Goal: Task Accomplishment & Management: Manage account settings

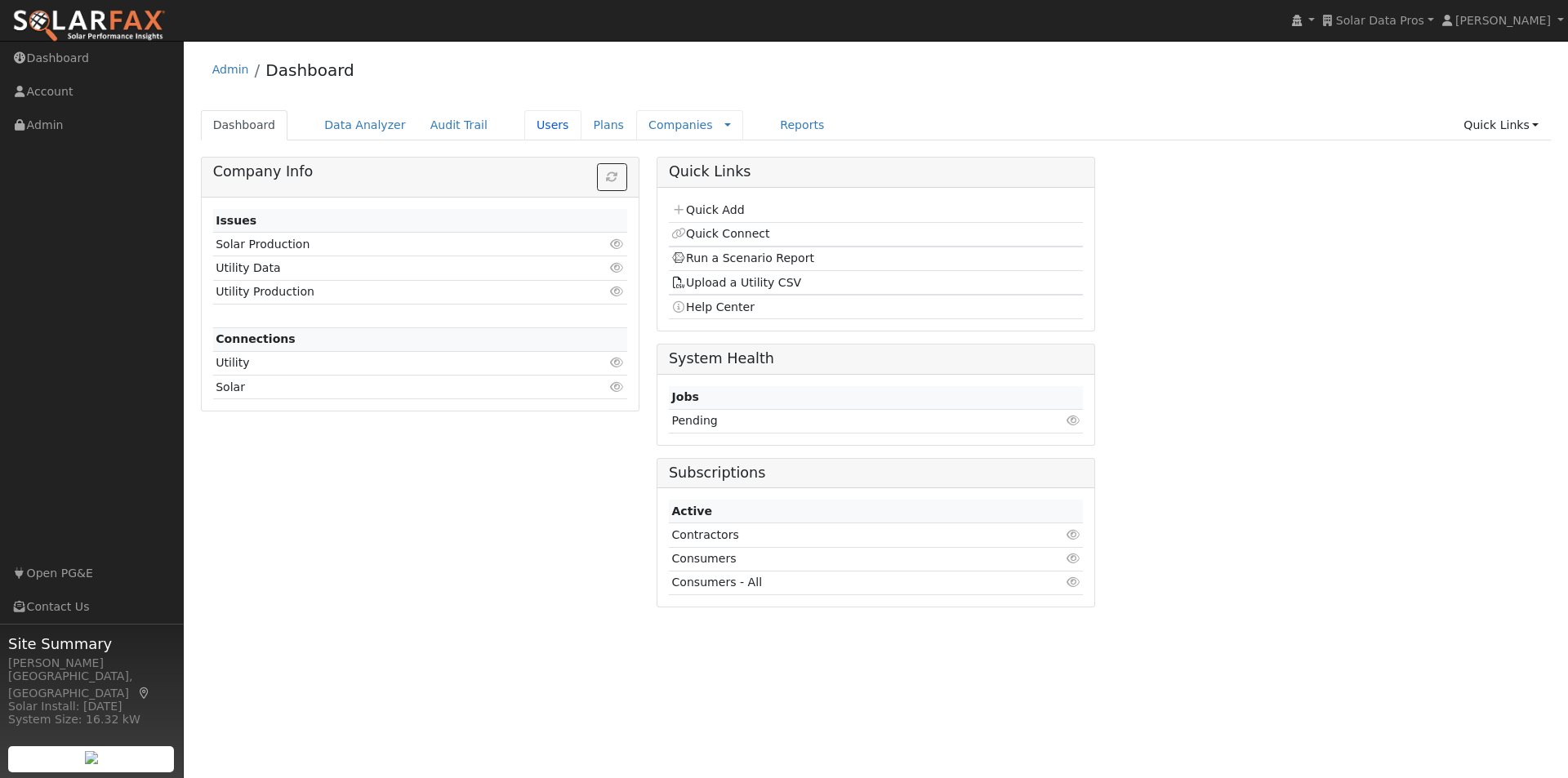
drag, startPoint x: 513, startPoint y: 124, endPoint x: 697, endPoint y: 113, distance: 184.3
click at [524, 124] on link "Users" at bounding box center [553, 125] width 57 height 30
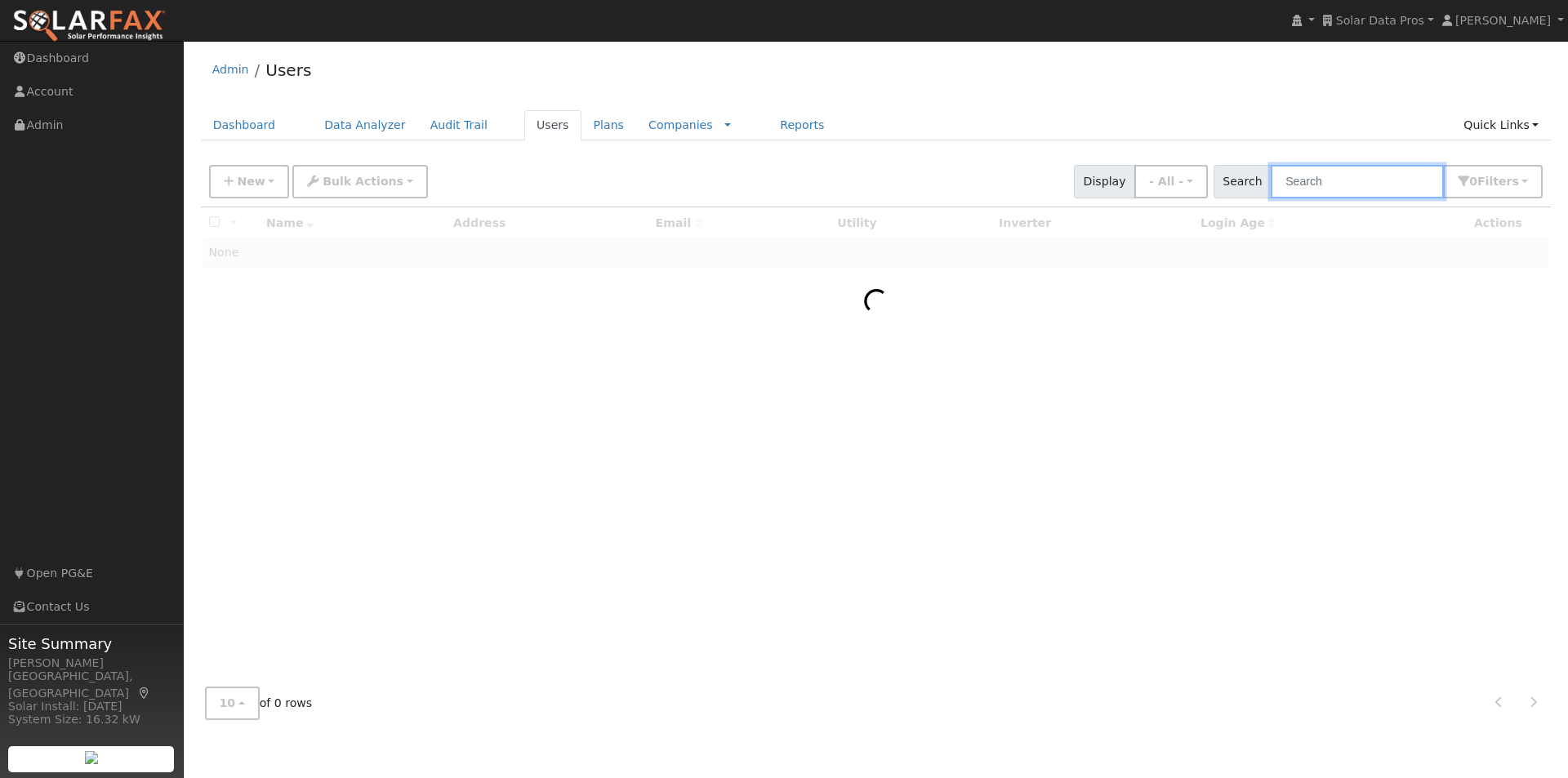
click at [1359, 175] on input "text" at bounding box center [1356, 182] width 173 height 33
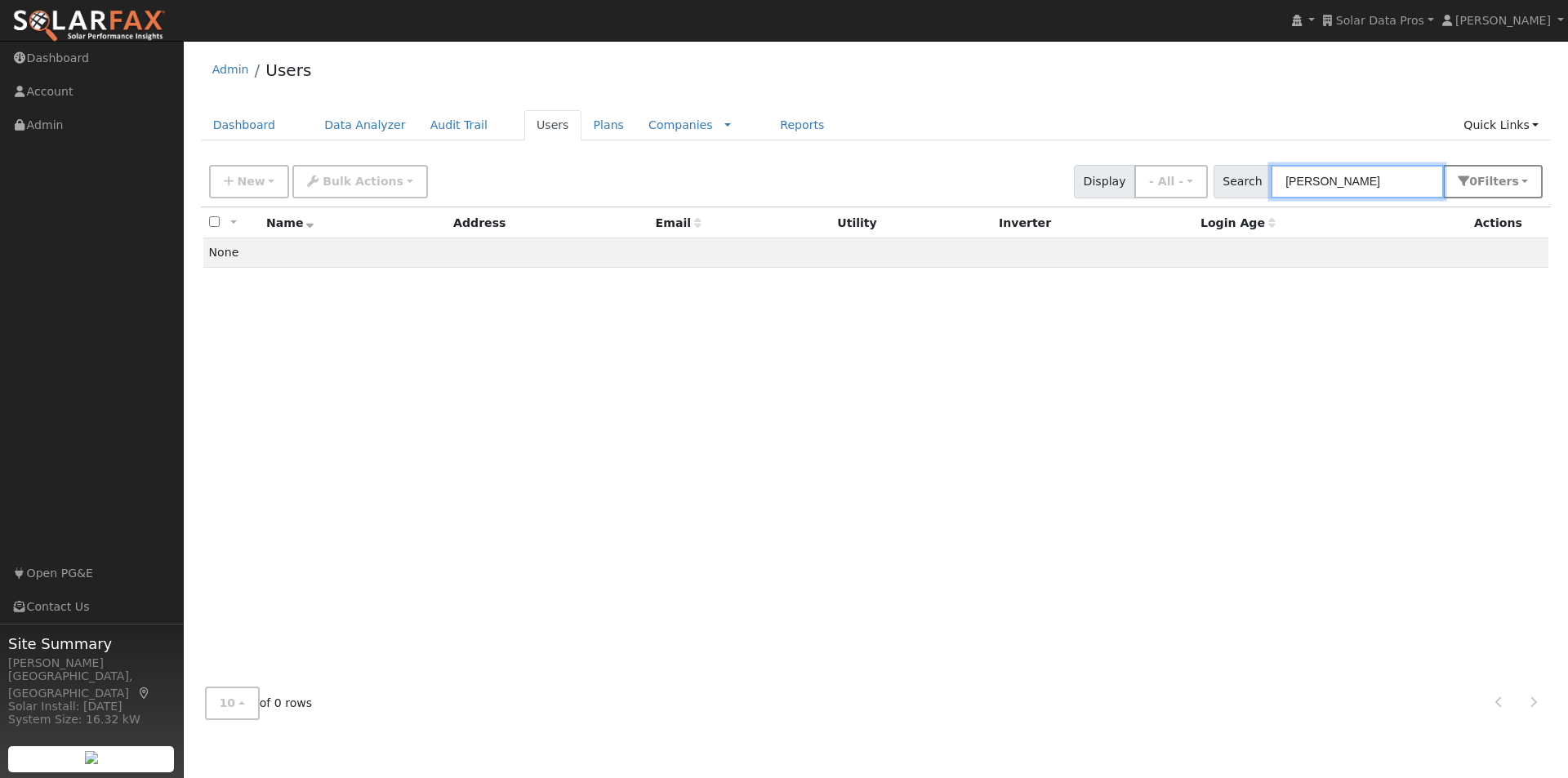
type input "[PERSON_NAME]"
click at [1508, 180] on span "Filter s" at bounding box center [1498, 181] width 42 height 13
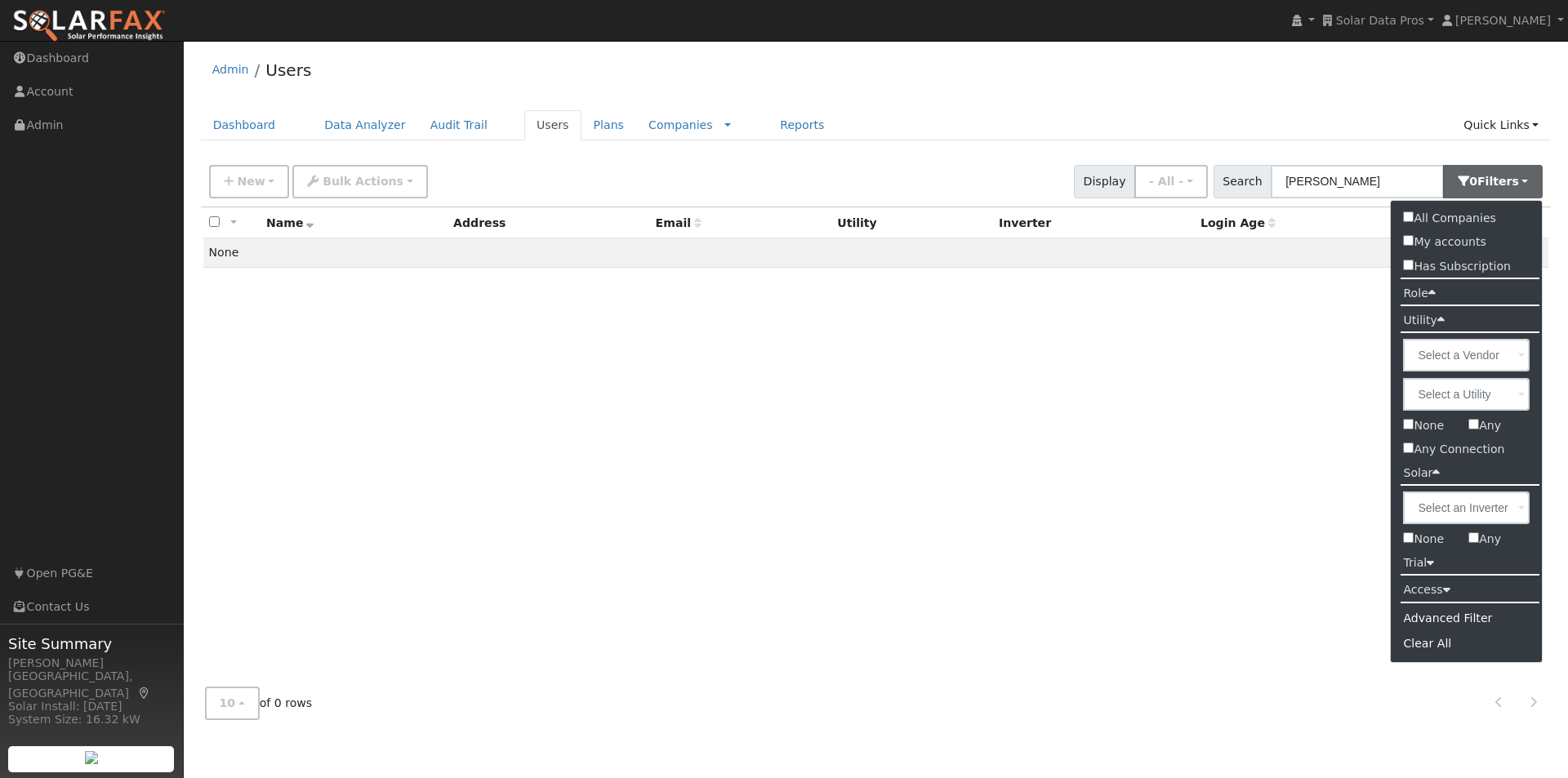
click at [1404, 214] on input "All Companies" at bounding box center [1408, 216] width 10 height 10
checkbox input "true"
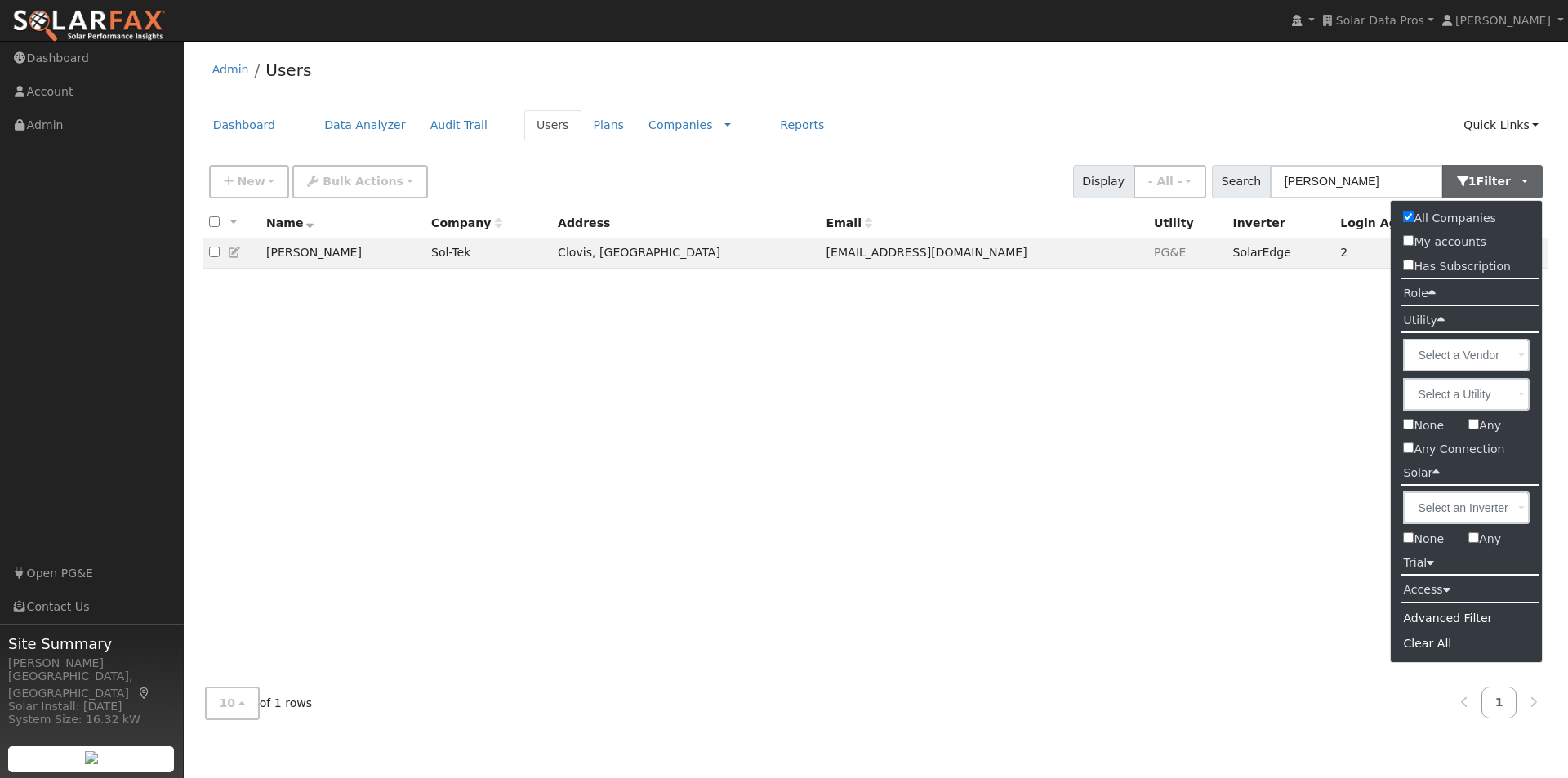
click at [563, 334] on div "All None All on page None on page Name Company Address Email Utility Inverter L…" at bounding box center [876, 442] width 1351 height 468
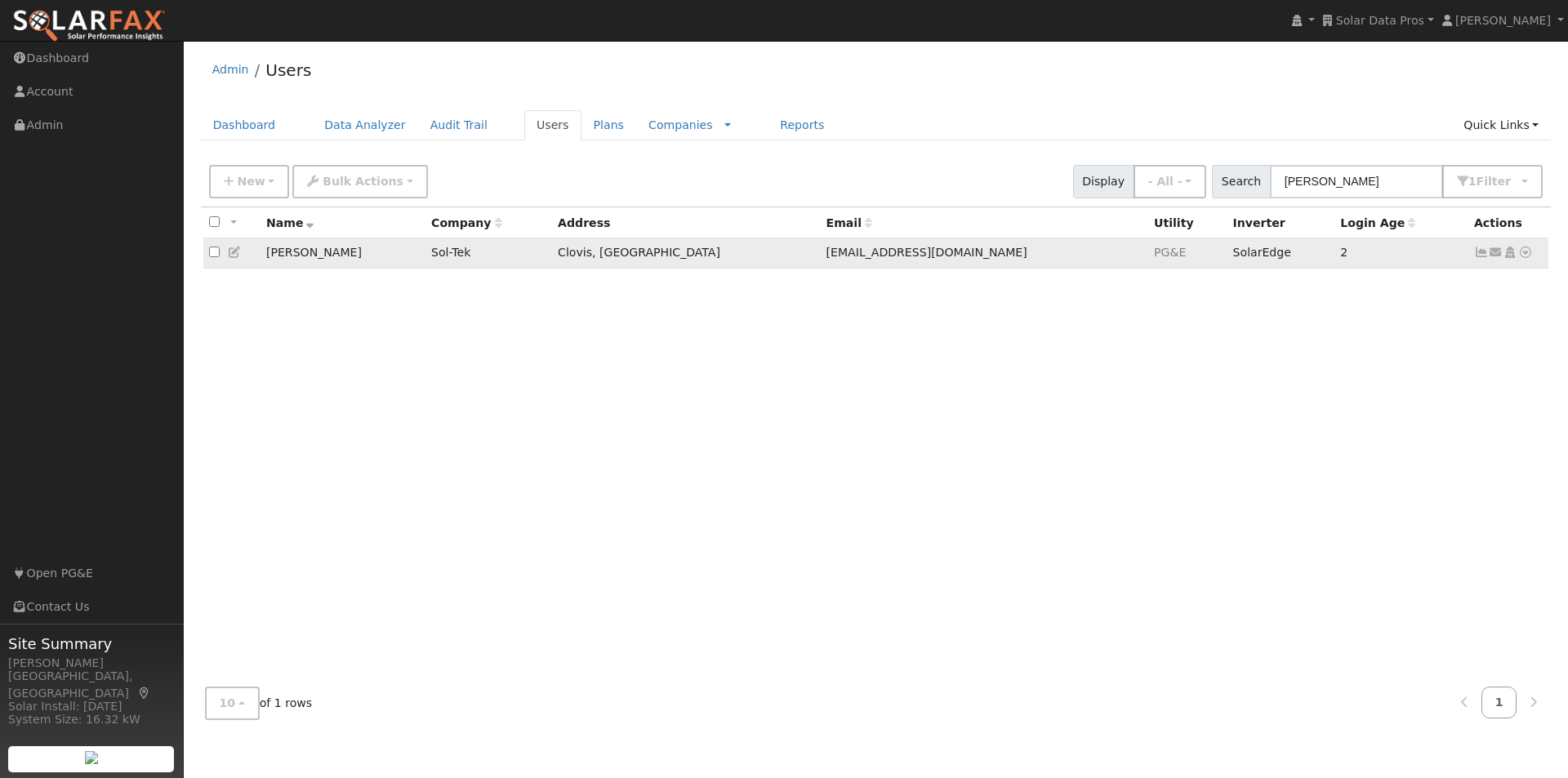
click at [234, 250] on icon at bounding box center [236, 252] width 15 height 11
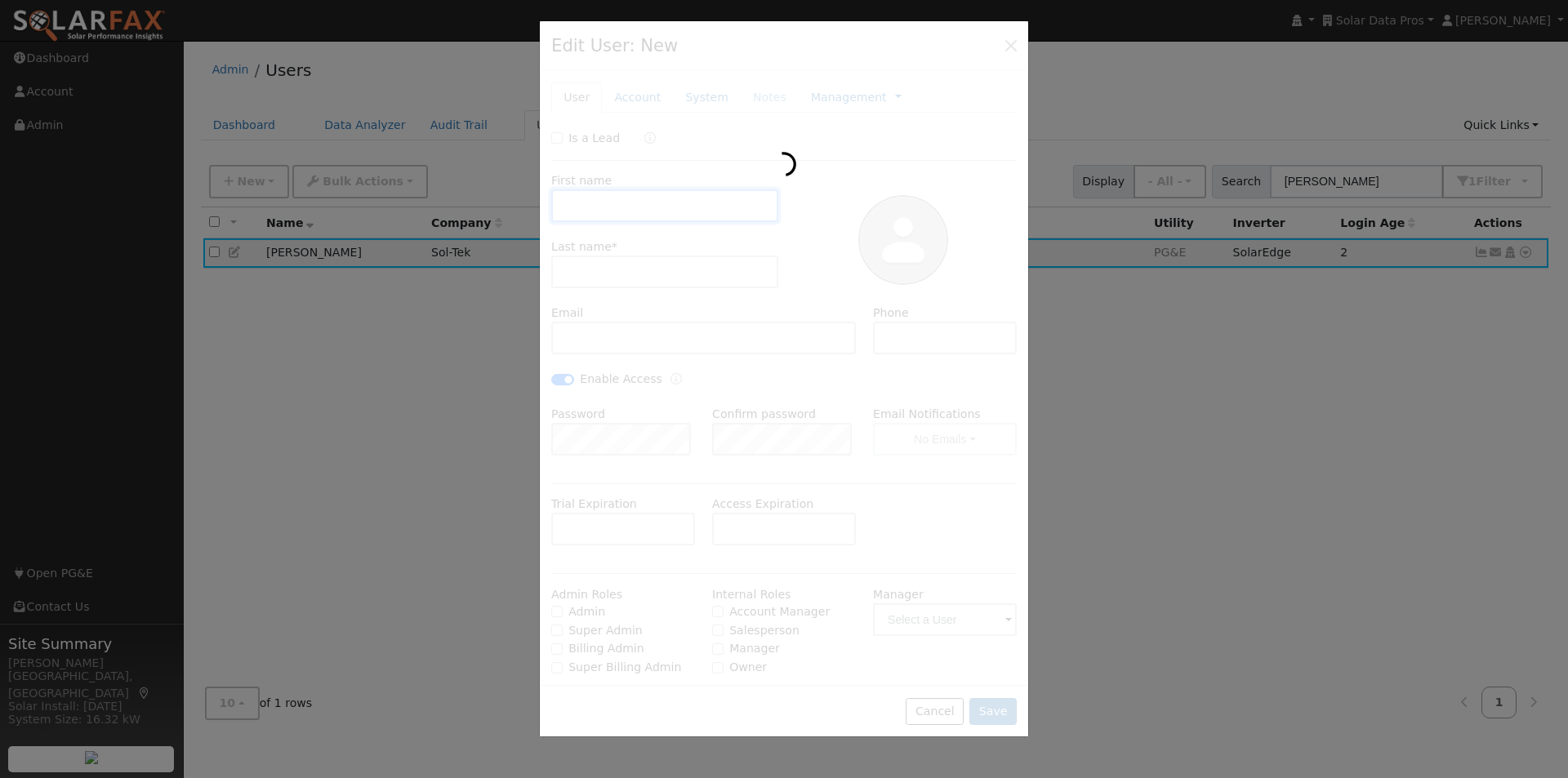
type input "Lisa"
type input "Ferrero"
type input "Lisamferrero@gmail.com"
type input "2093292512"
checkbox input "true"
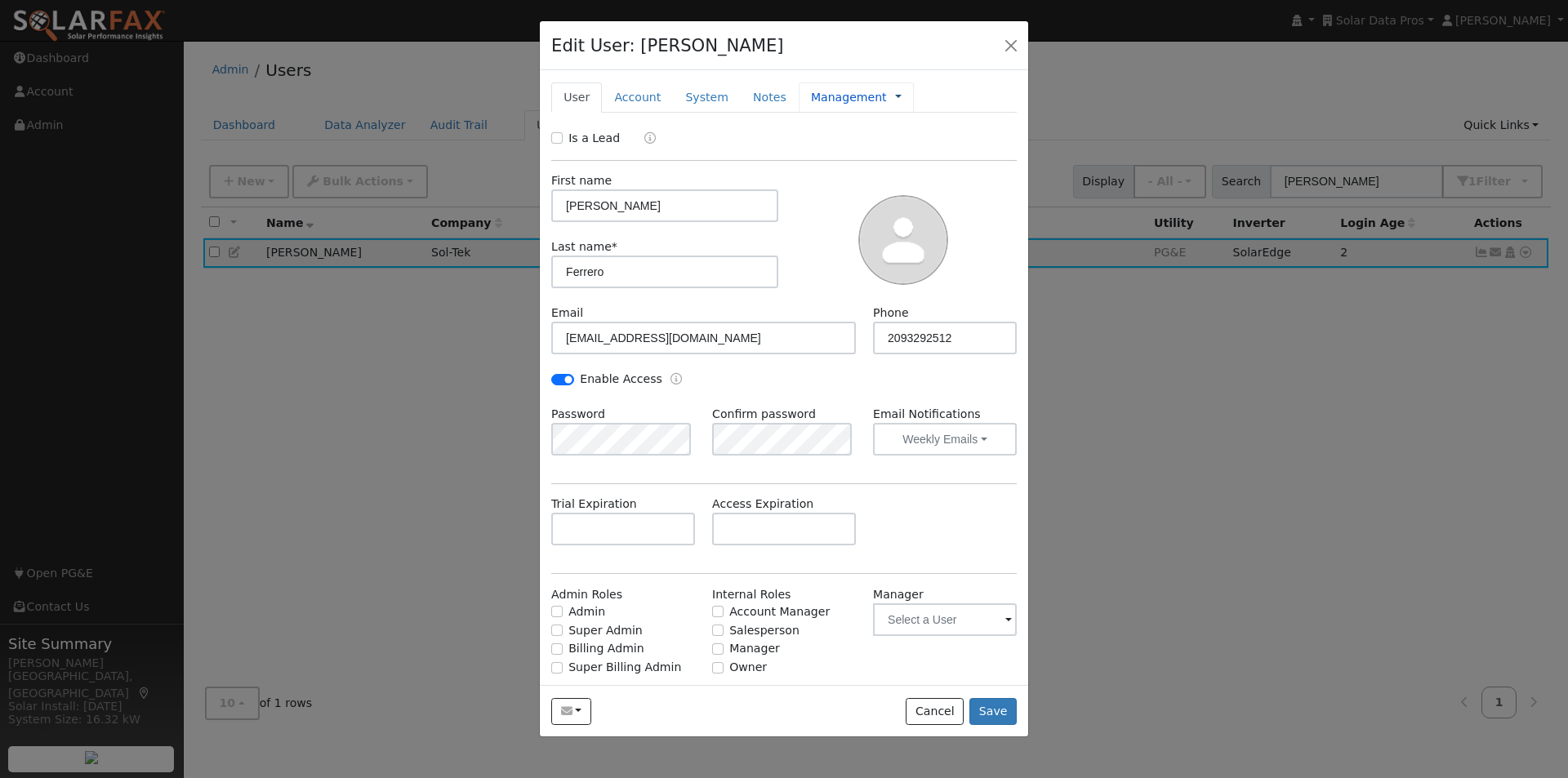
click at [895, 100] on link at bounding box center [898, 97] width 6 height 18
click at [896, 152] on link "Billing" at bounding box center [953, 149] width 114 height 23
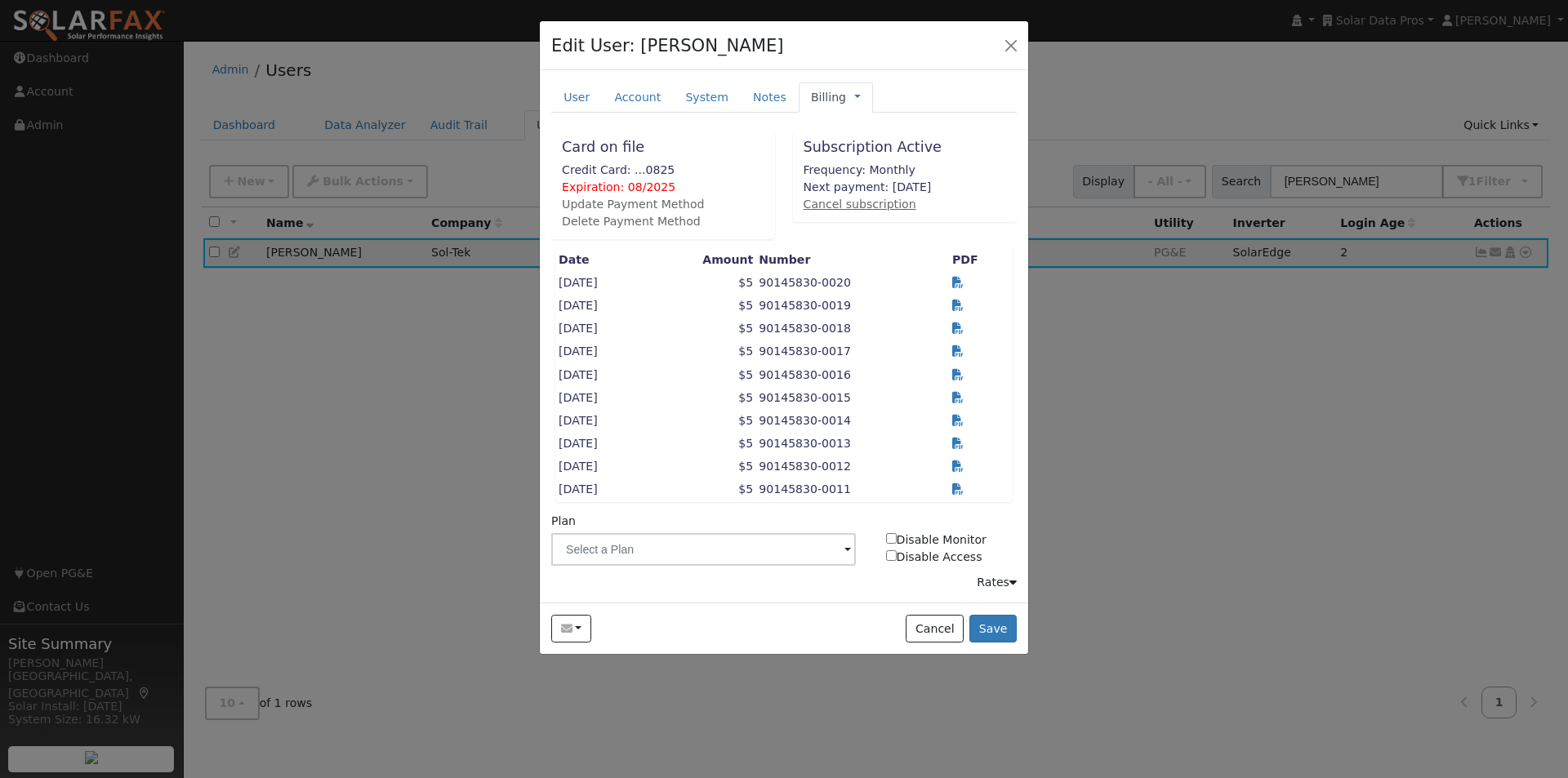
click at [832, 201] on link "Cancel subscription" at bounding box center [860, 204] width 113 height 13
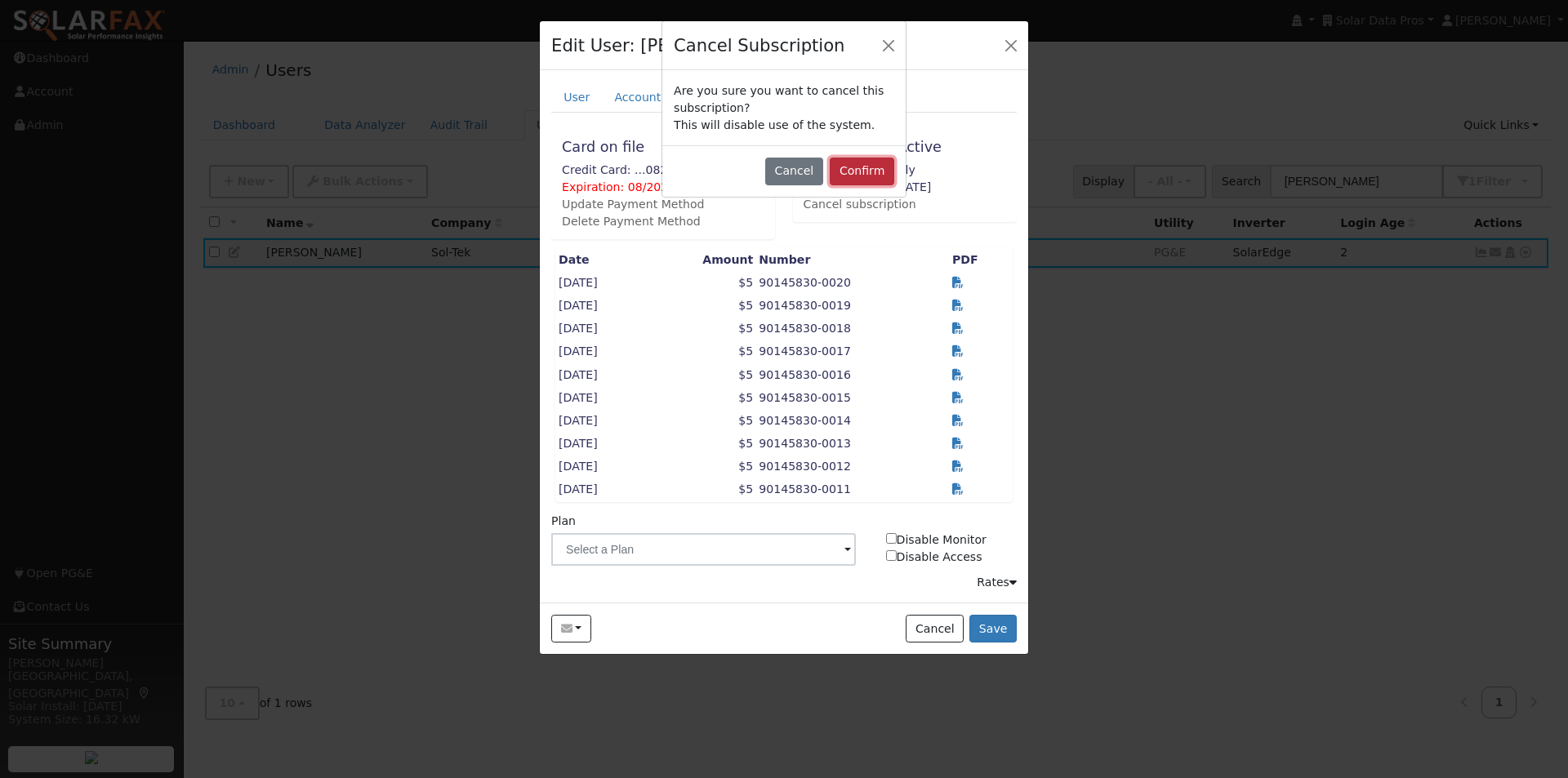
click at [866, 167] on button "Confirm" at bounding box center [862, 172] width 65 height 28
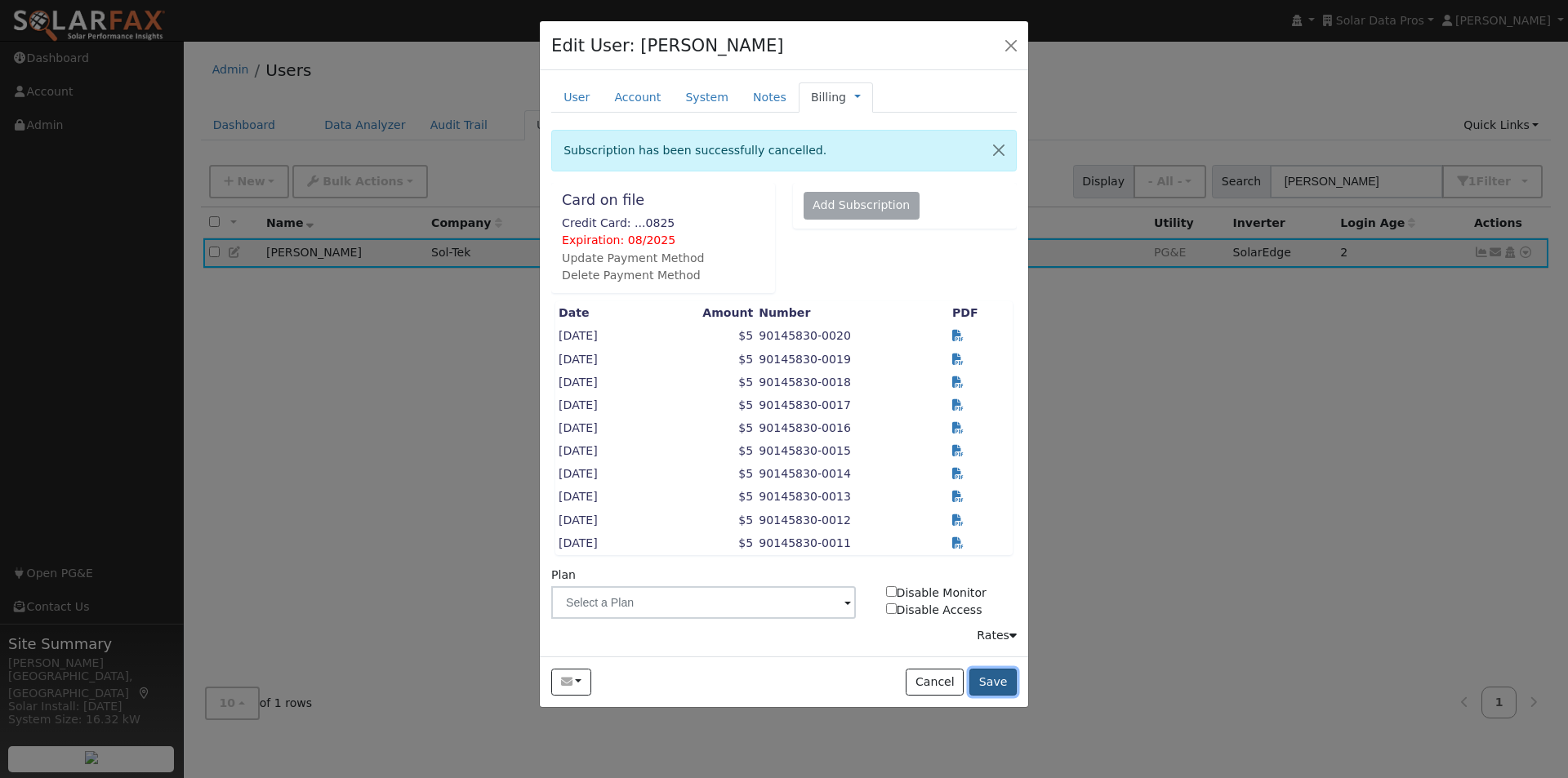
click at [1000, 679] on button "Save" at bounding box center [992, 683] width 47 height 28
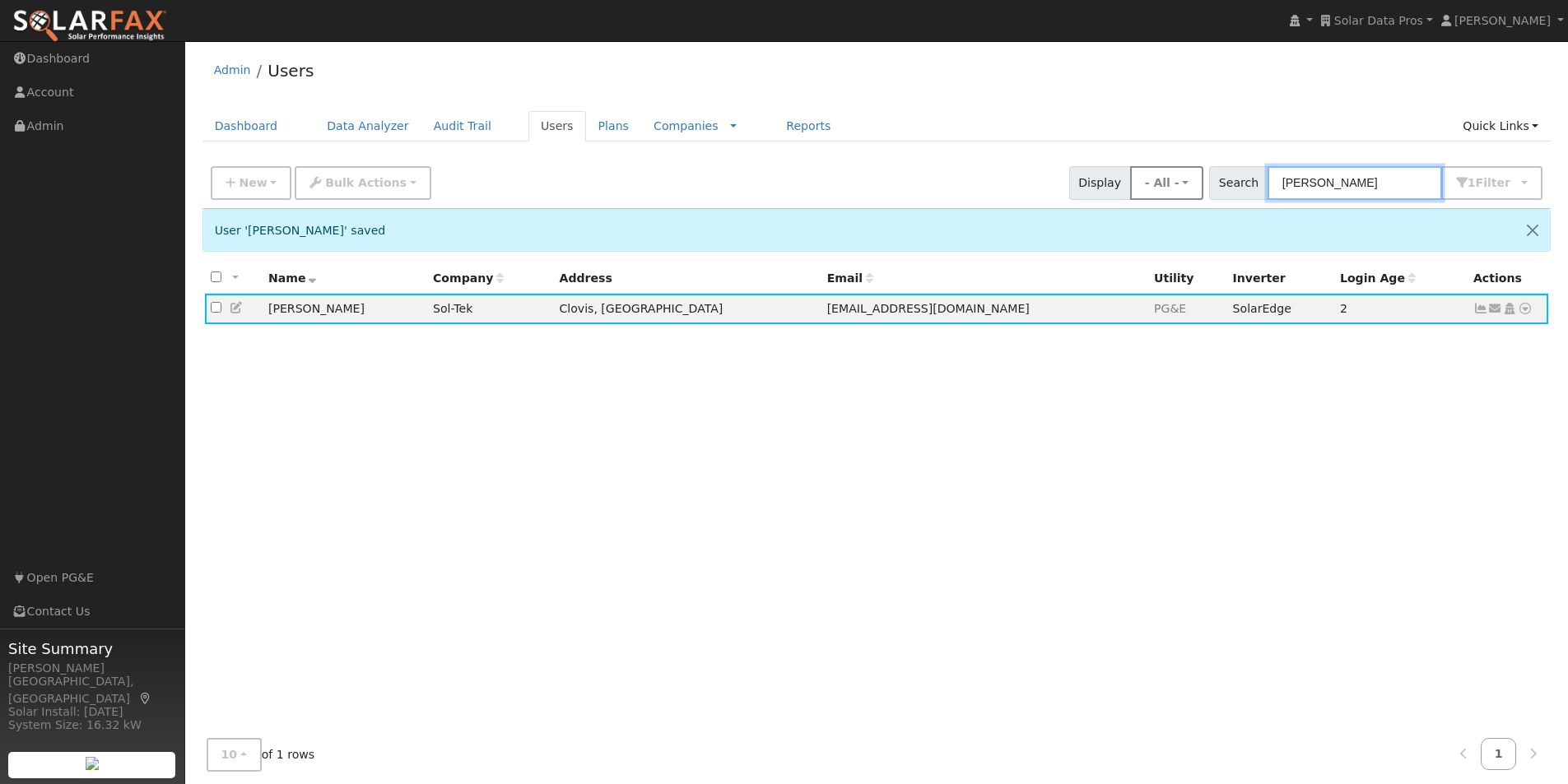
drag, startPoint x: 1394, startPoint y: 182, endPoint x: 1191, endPoint y: 175, distance: 203.1
click at [1191, 175] on div "New Add User Quick Add Quick Connect Quick Convert Lead Bulk Actions Send Email…" at bounding box center [876, 180] width 1338 height 39
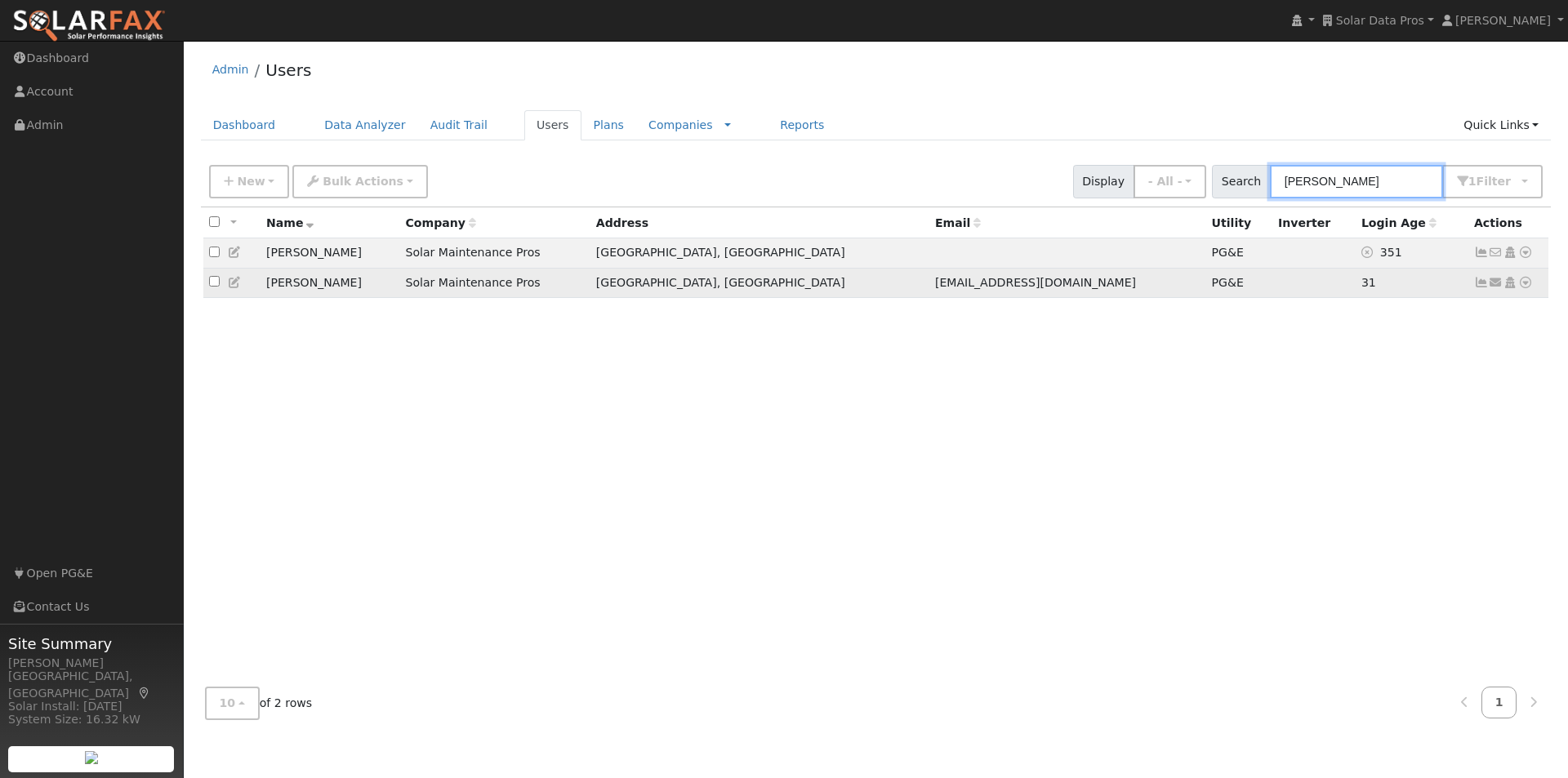
type input "melinda ballard"
click at [1479, 285] on icon at bounding box center [1481, 283] width 15 height 11
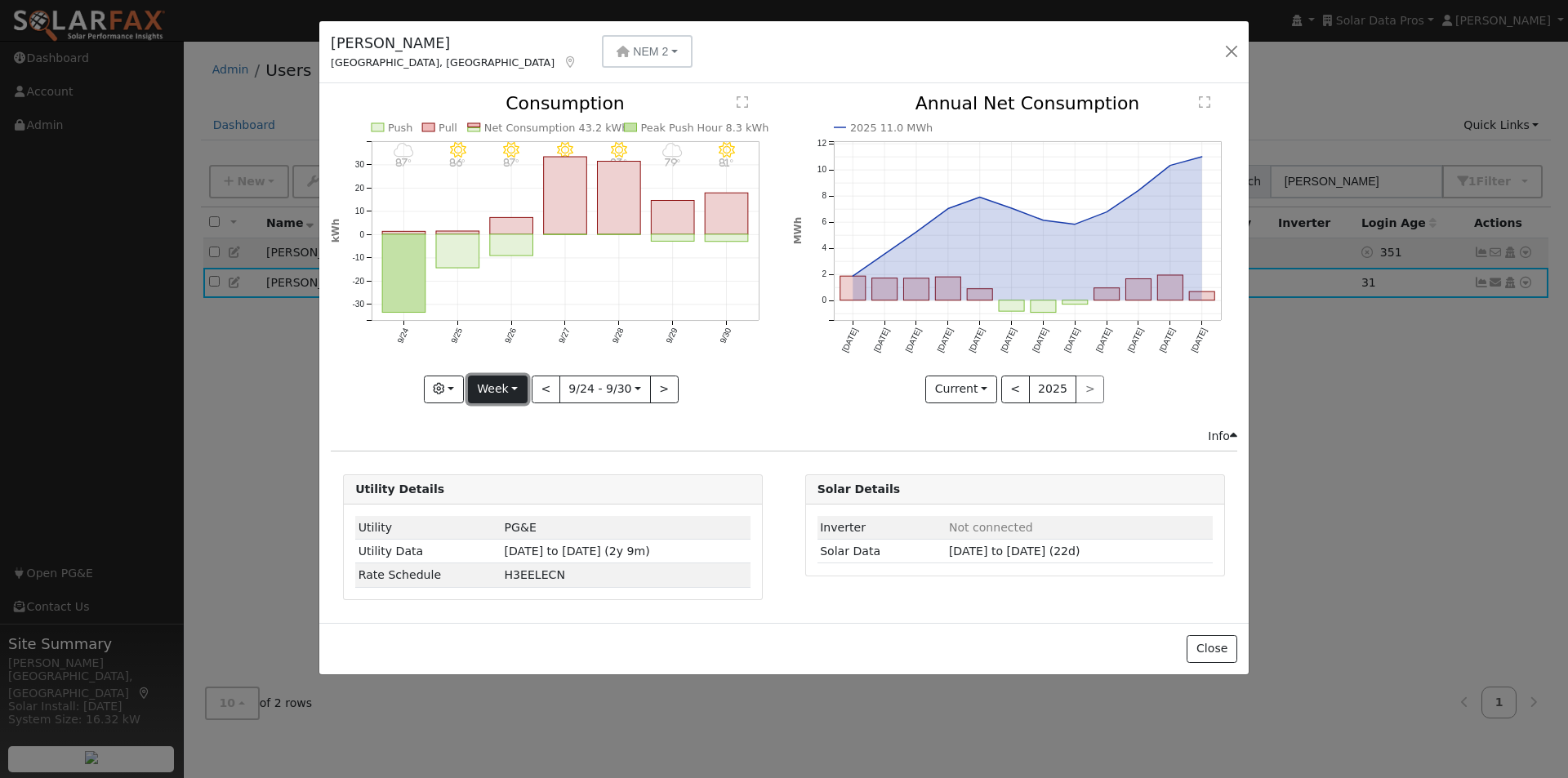
click at [491, 391] on button "Week" at bounding box center [497, 390] width 60 height 28
drag, startPoint x: 509, startPoint y: 489, endPoint x: 614, endPoint y: 379, distance: 152.1
click at [514, 485] on link "Year" at bounding box center [525, 492] width 114 height 23
type input "2024-10-01"
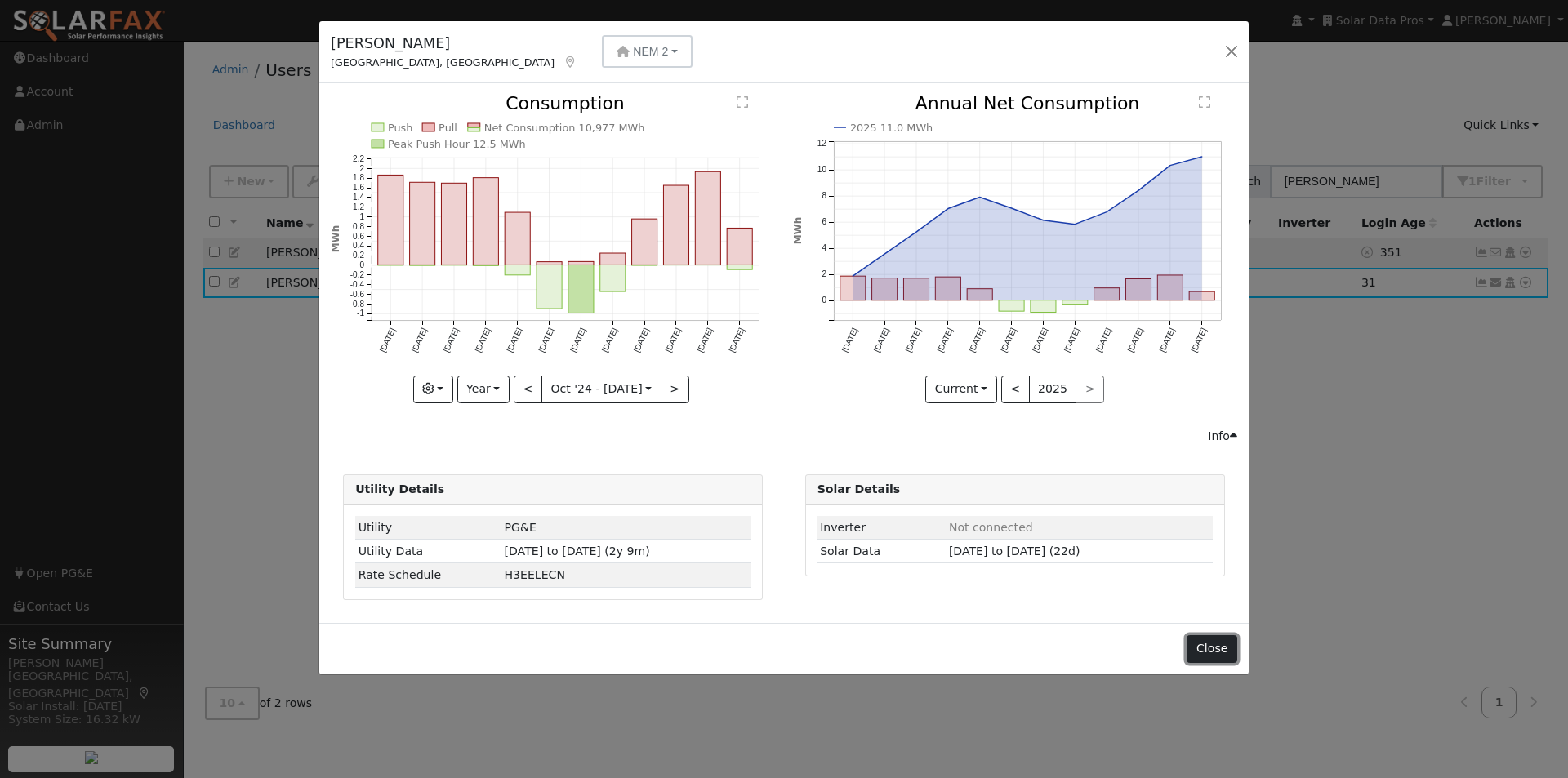
drag, startPoint x: 1222, startPoint y: 644, endPoint x: 1307, endPoint y: 454, distance: 208.1
click at [1222, 643] on button "Close" at bounding box center [1211, 650] width 50 height 28
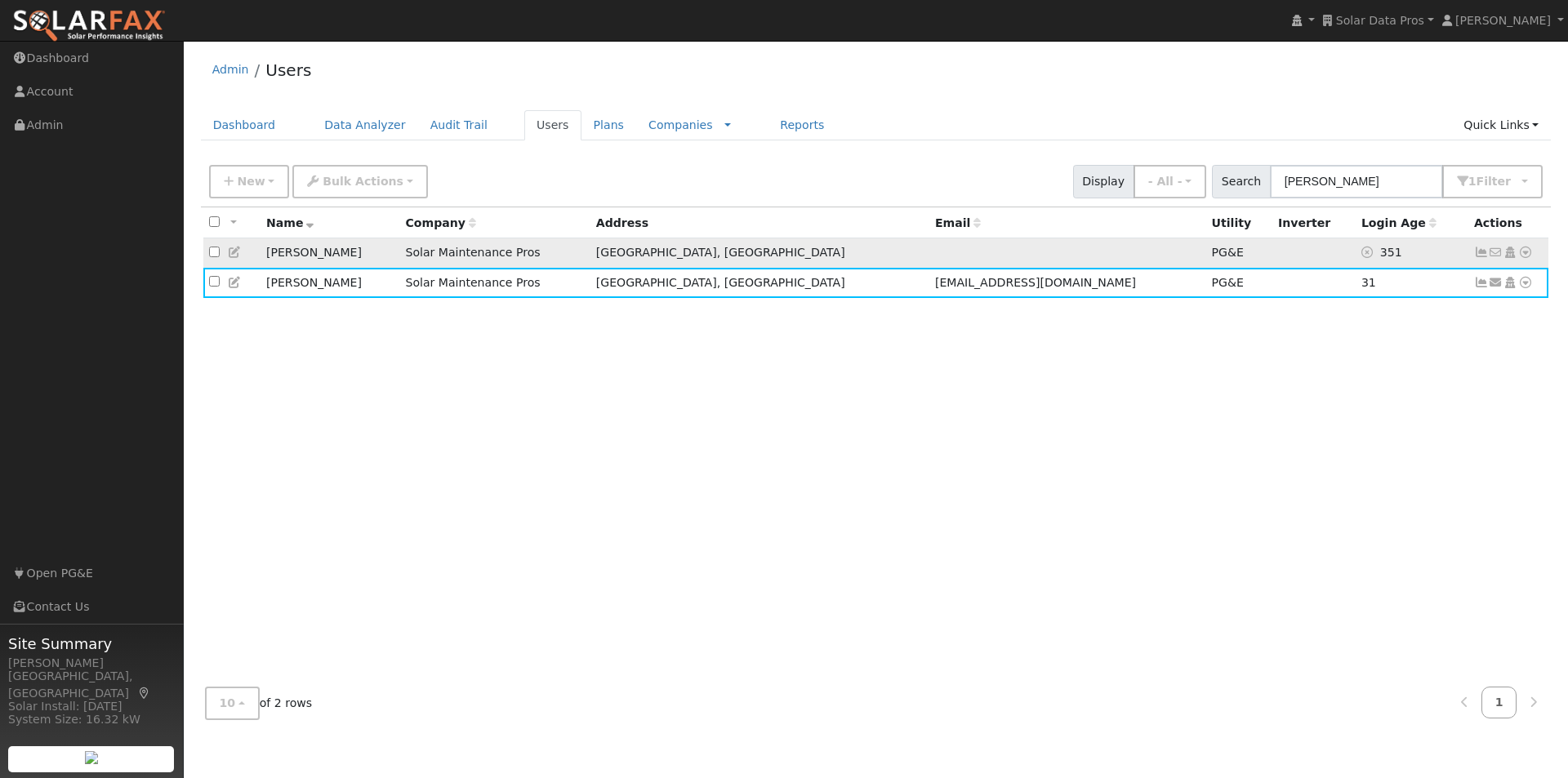
click at [1440, 257] on td "351" at bounding box center [1412, 253] width 113 height 30
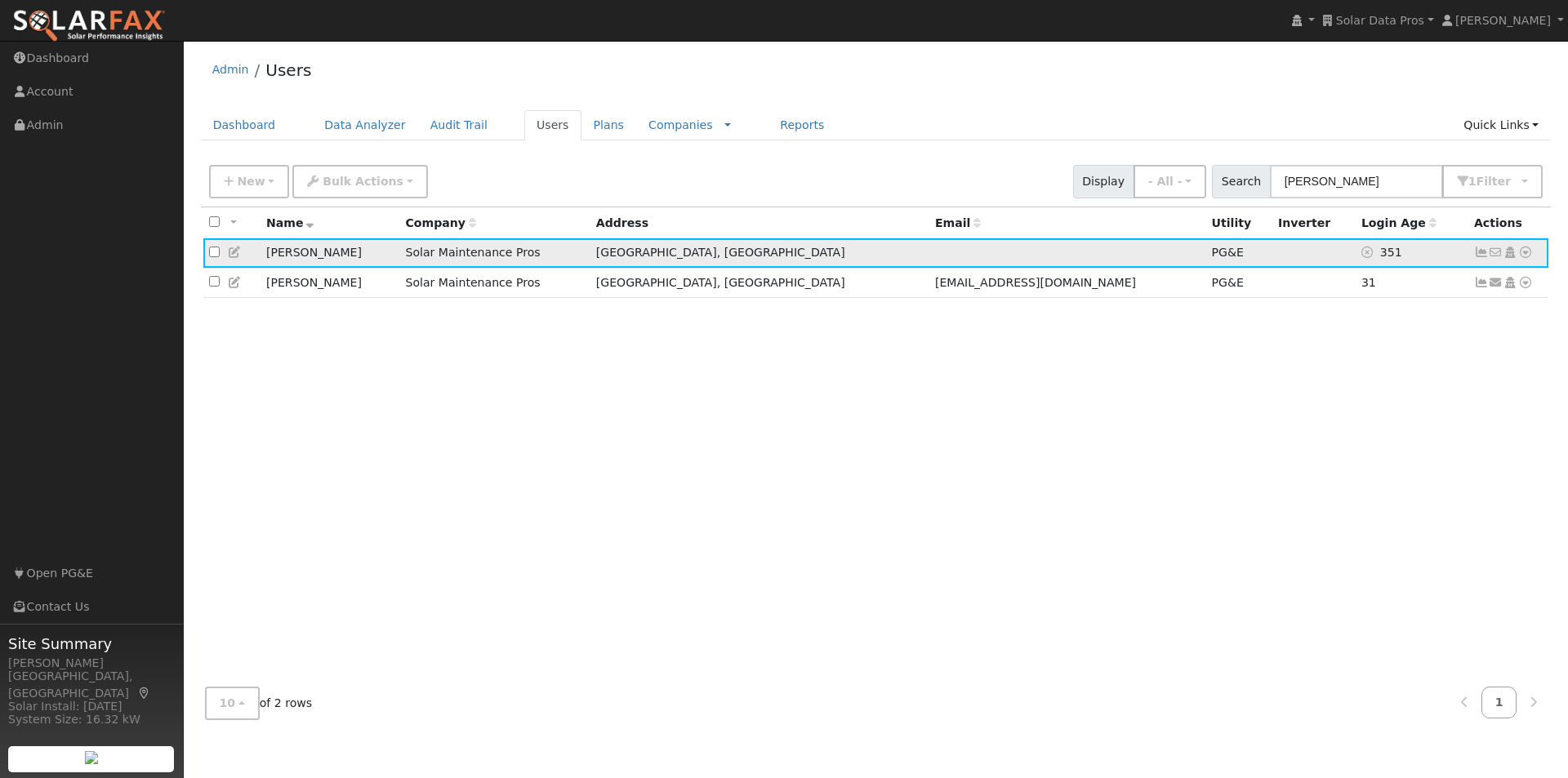
click at [1478, 254] on icon at bounding box center [1481, 252] width 15 height 11
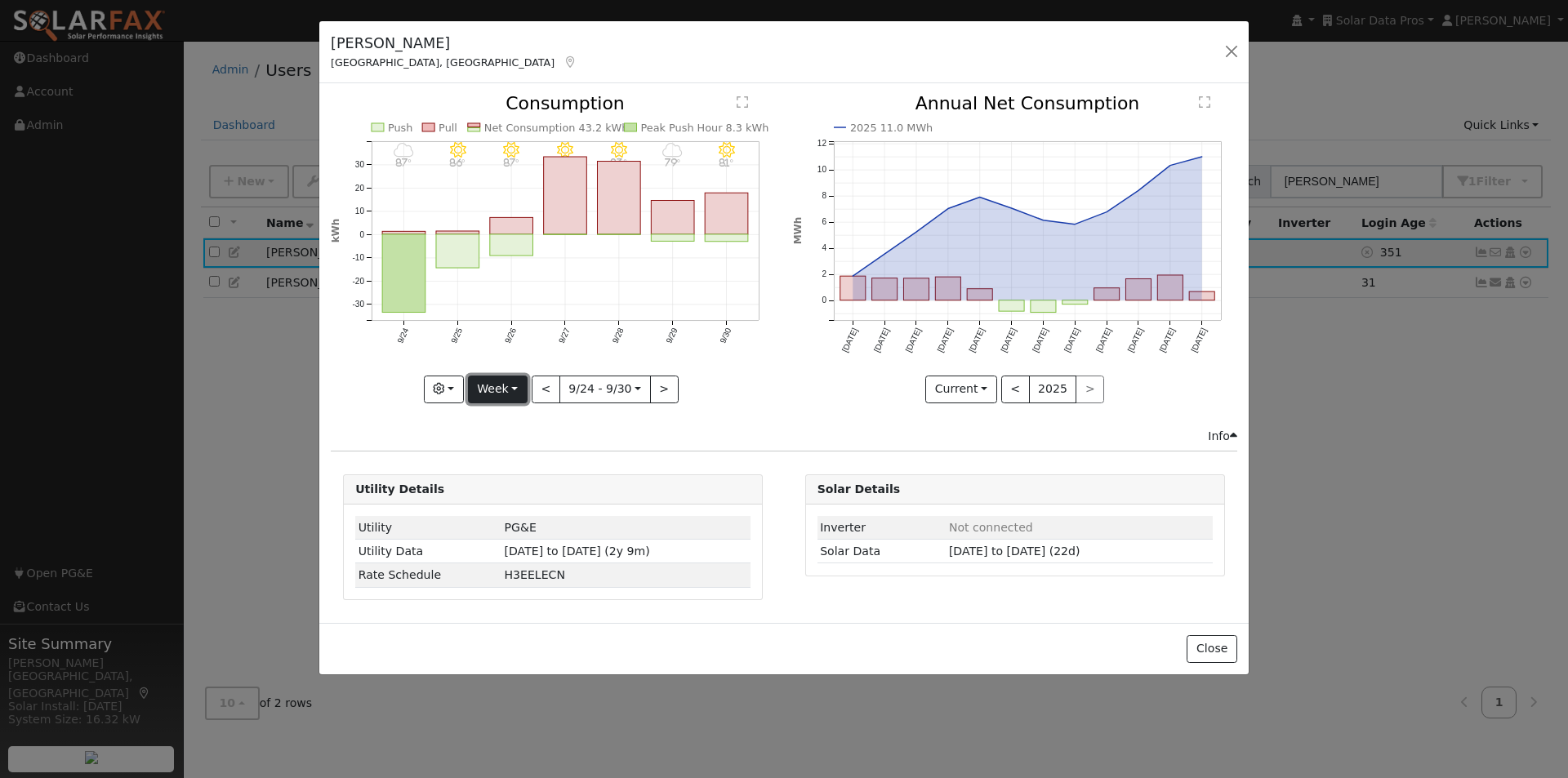
click at [508, 390] on button "Week" at bounding box center [497, 390] width 60 height 28
click at [491, 492] on link "Year" at bounding box center [525, 492] width 114 height 23
type input "2024-10-01"
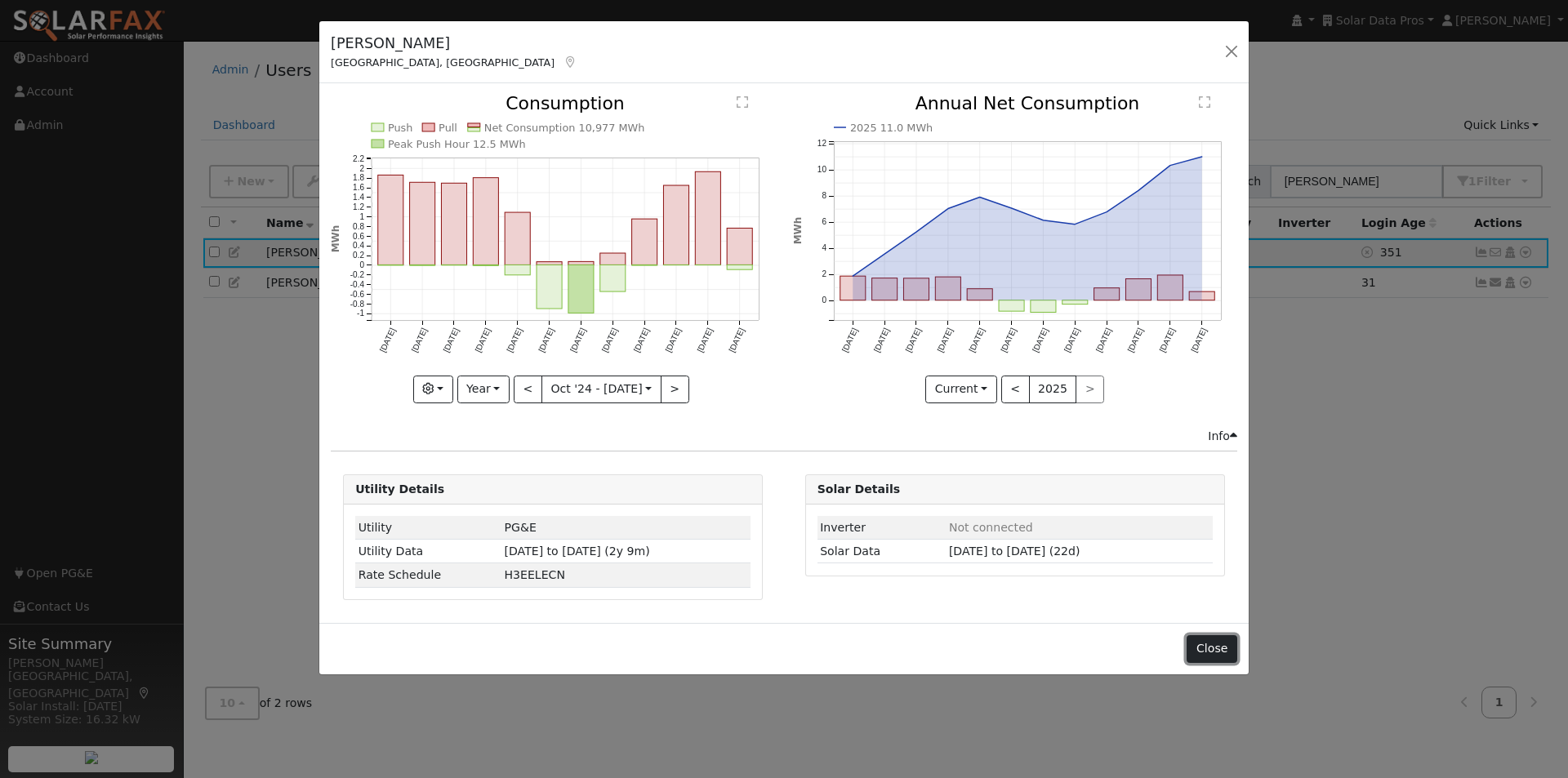
click at [1221, 646] on button "Close" at bounding box center [1211, 650] width 50 height 28
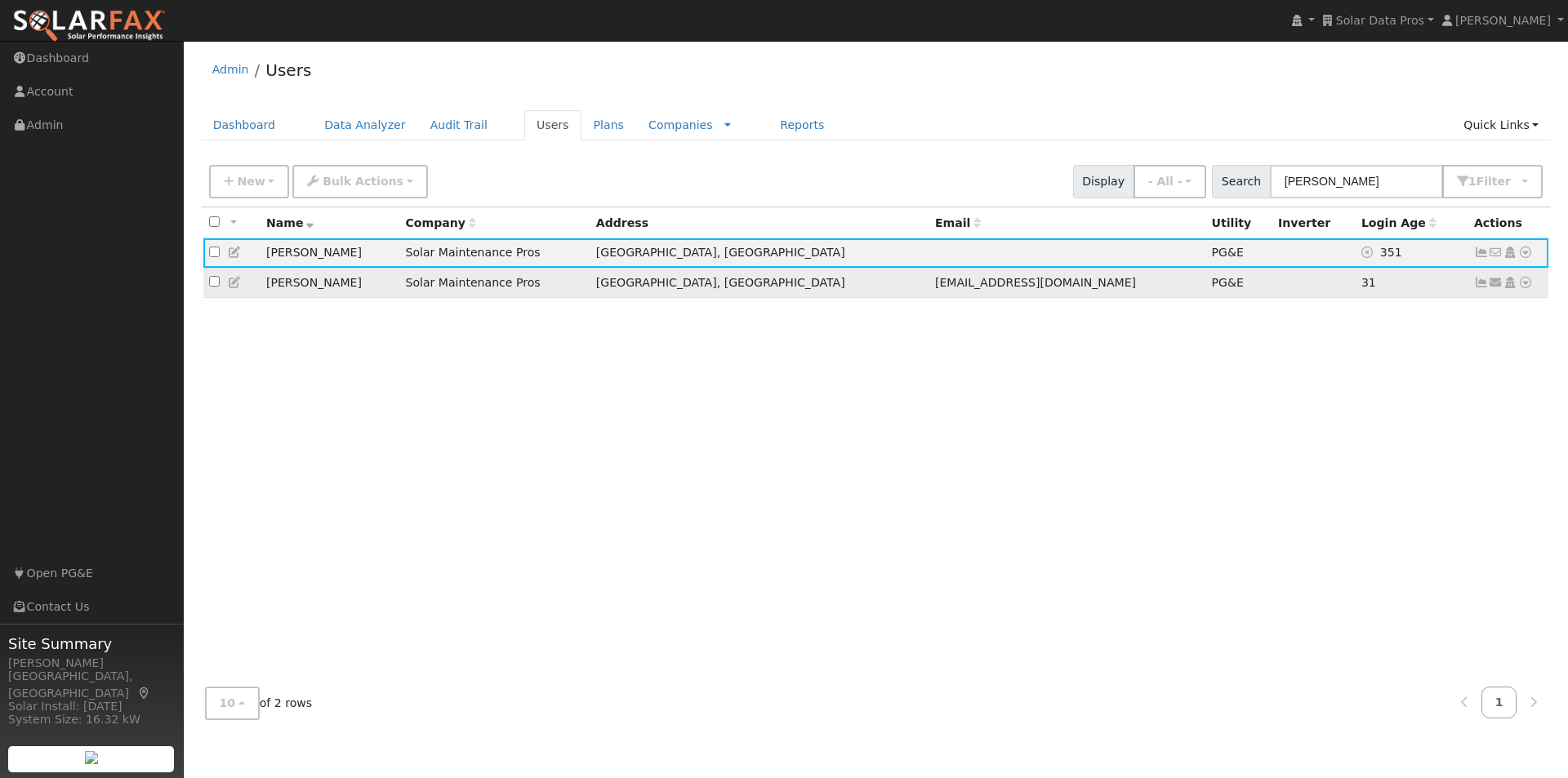
click at [1478, 282] on icon at bounding box center [1481, 283] width 15 height 11
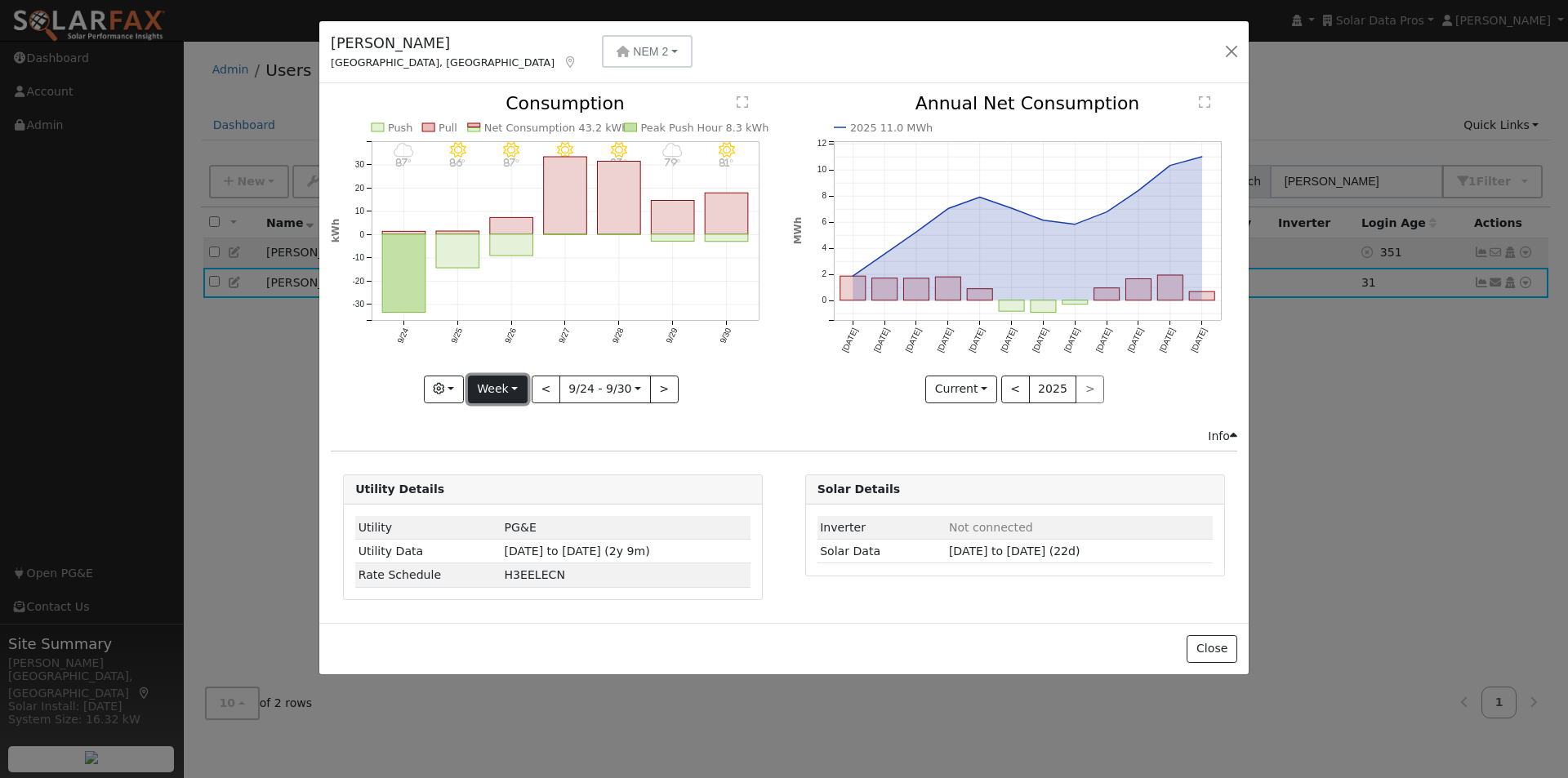
click at [499, 392] on button "Week" at bounding box center [497, 390] width 60 height 28
click at [503, 489] on link "Year" at bounding box center [525, 492] width 114 height 23
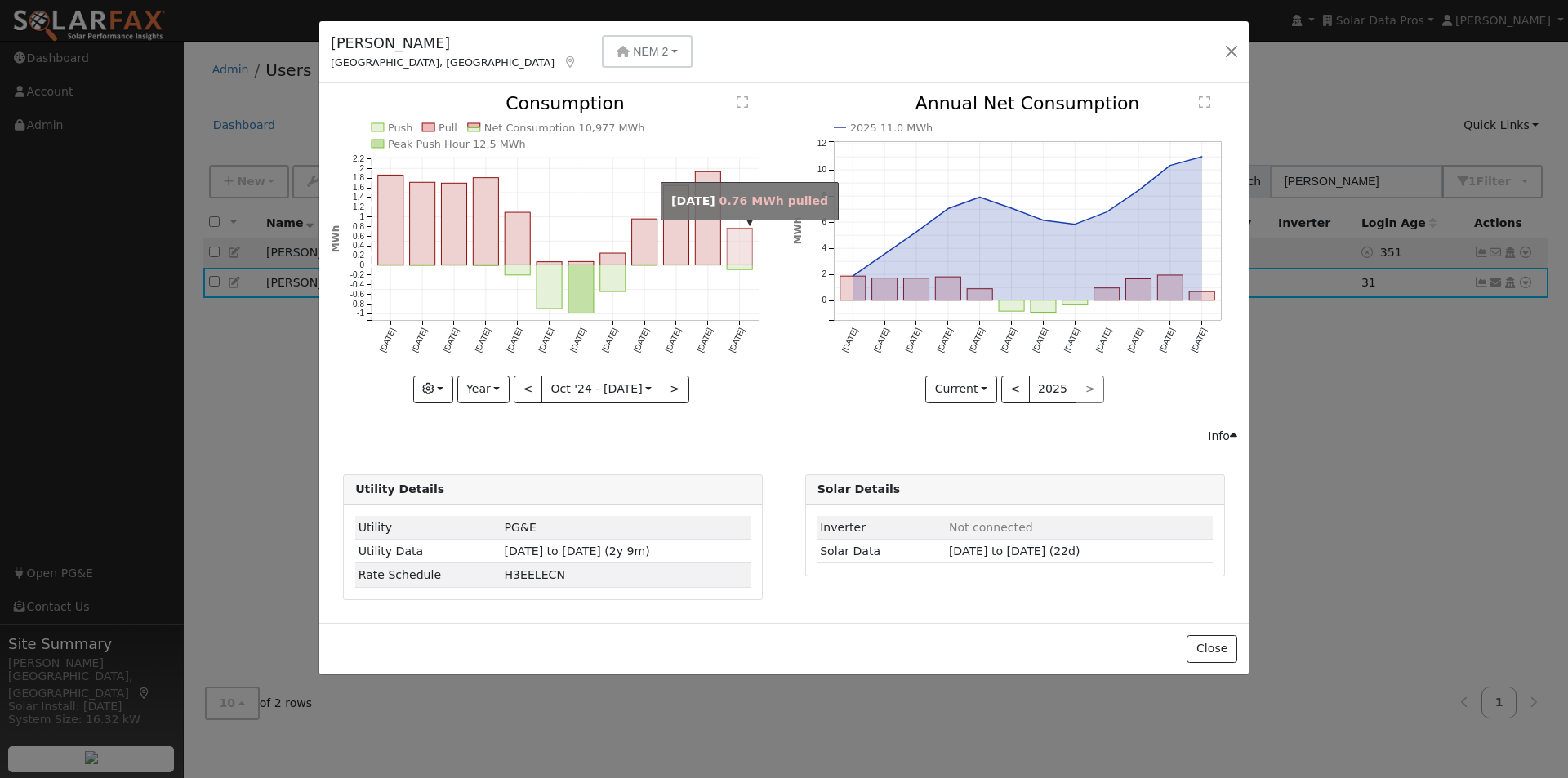
click at [735, 244] on rect "onclick=""" at bounding box center [740, 247] width 25 height 37
type input "2025-09-01"
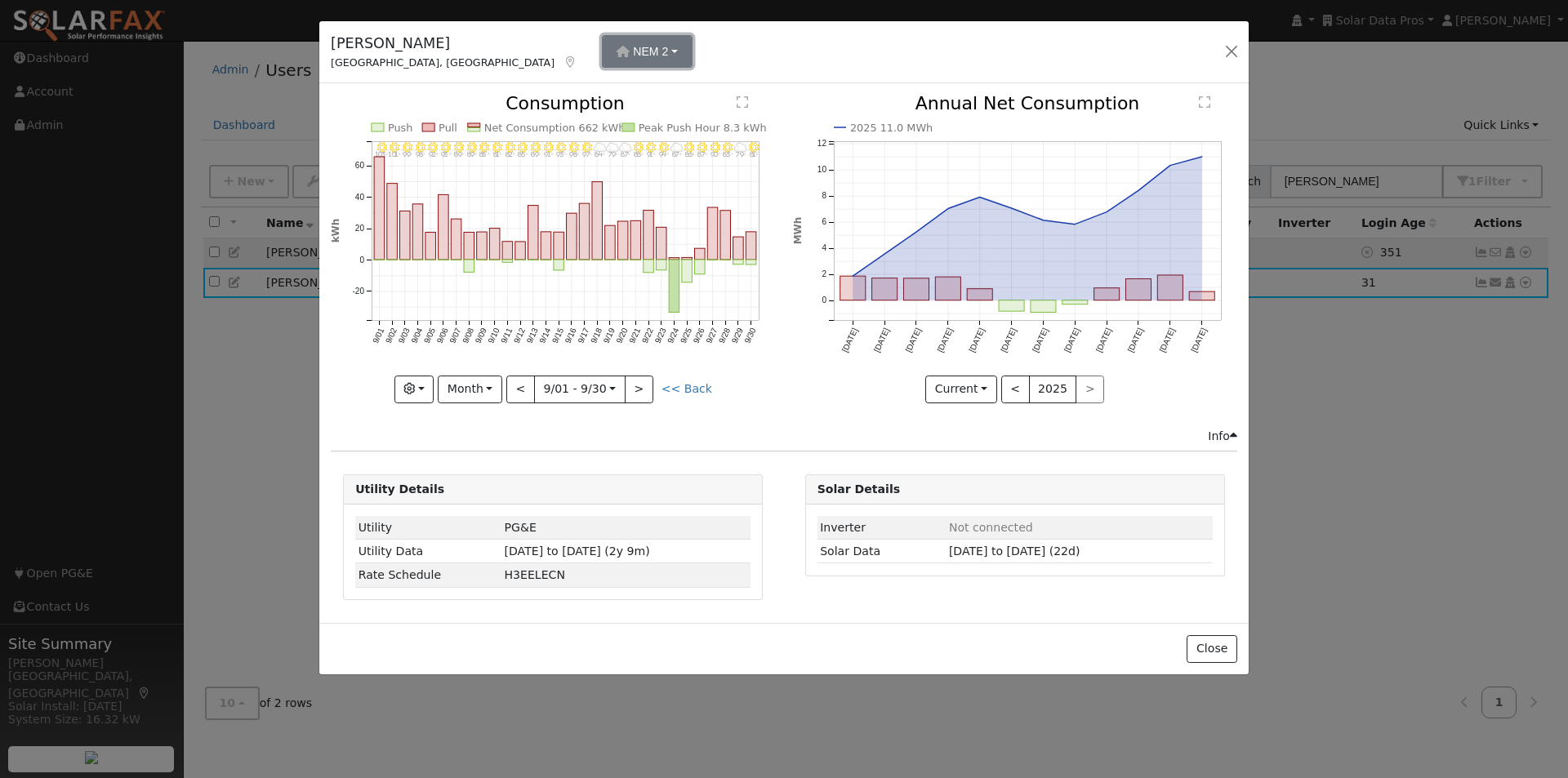
click at [633, 53] on span "NEM 2" at bounding box center [650, 52] width 35 height 13
click at [499, 137] on div "NEM 3" at bounding box center [518, 133] width 97 height 22
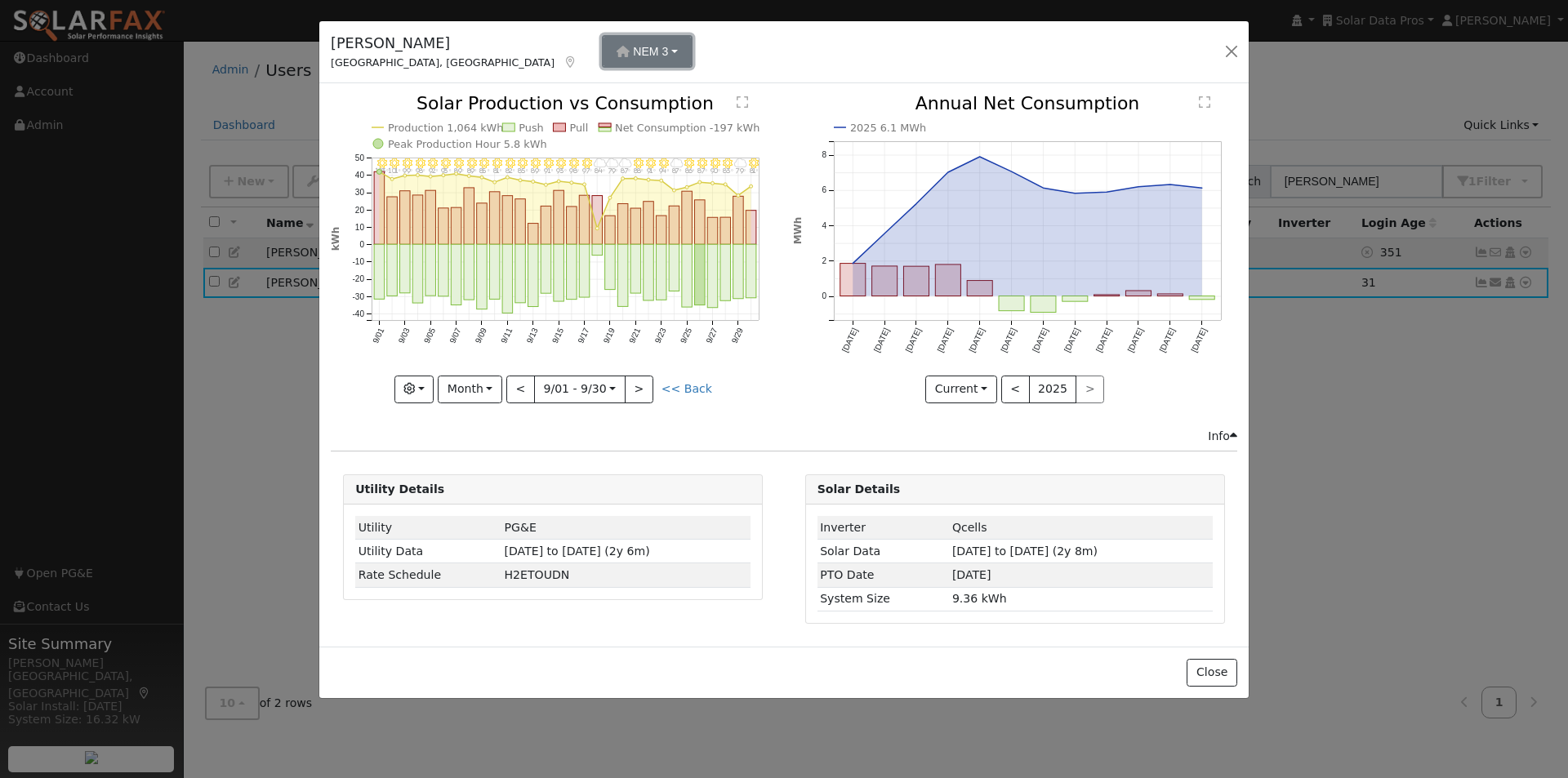
click at [633, 52] on span "NEM 3" at bounding box center [650, 52] width 35 height 13
click at [505, 90] on div "NEM 2" at bounding box center [518, 91] width 97 height 22
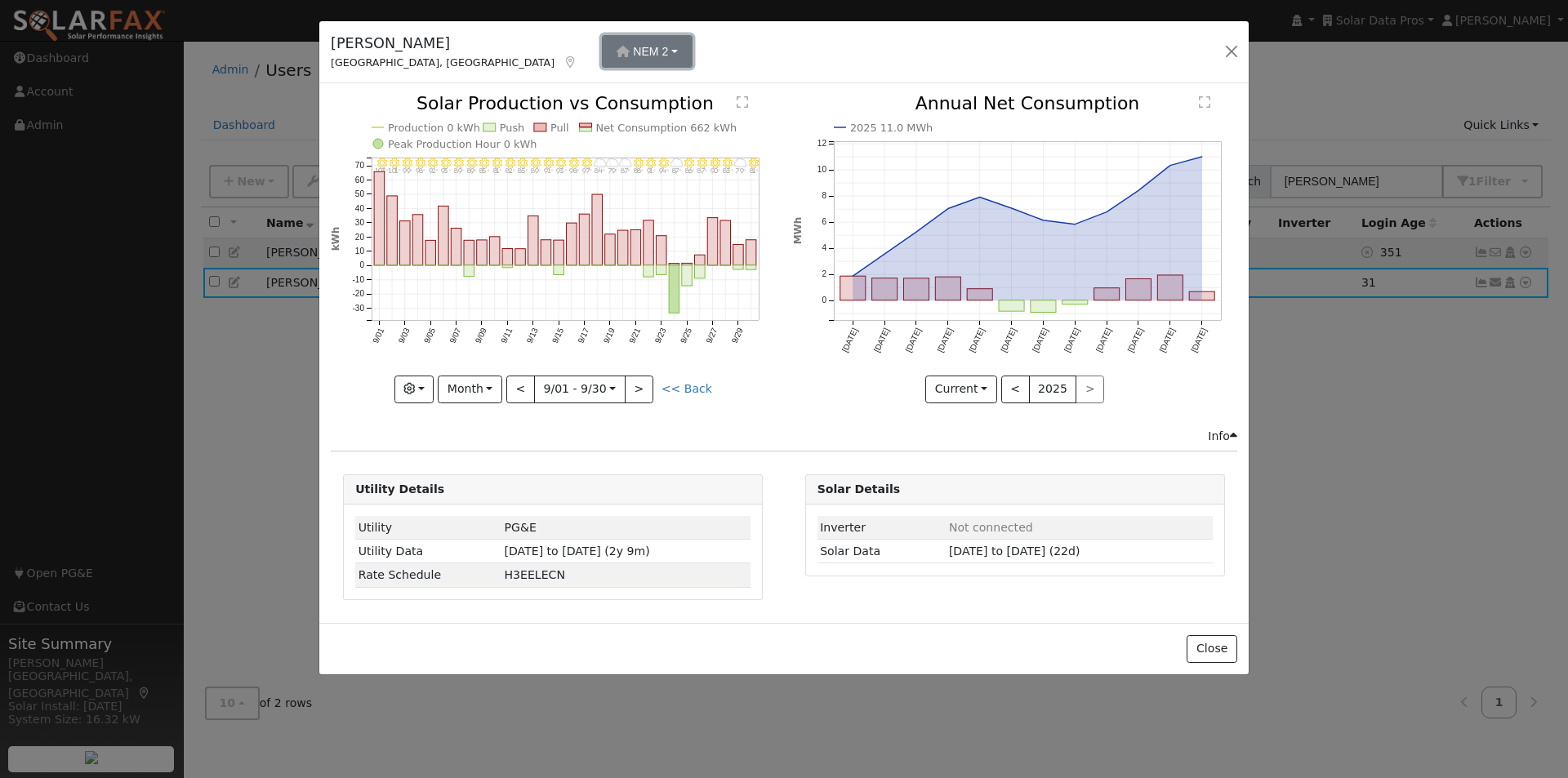
click at [602, 57] on button "NEM 2" at bounding box center [647, 51] width 91 height 32
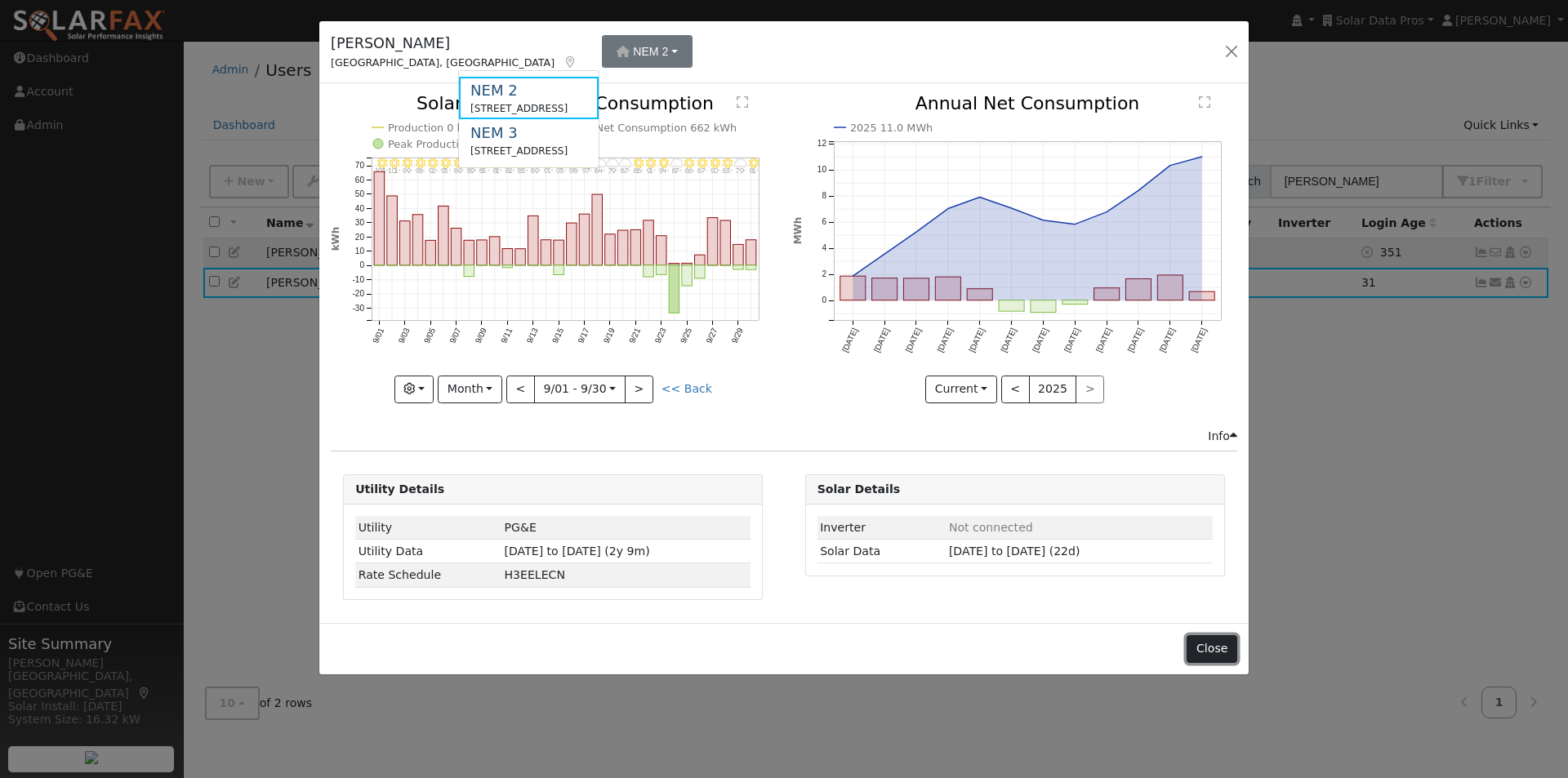
drag, startPoint x: 1220, startPoint y: 649, endPoint x: 1226, endPoint y: 614, distance: 35.5
click at [1219, 648] on button "Close" at bounding box center [1211, 650] width 50 height 28
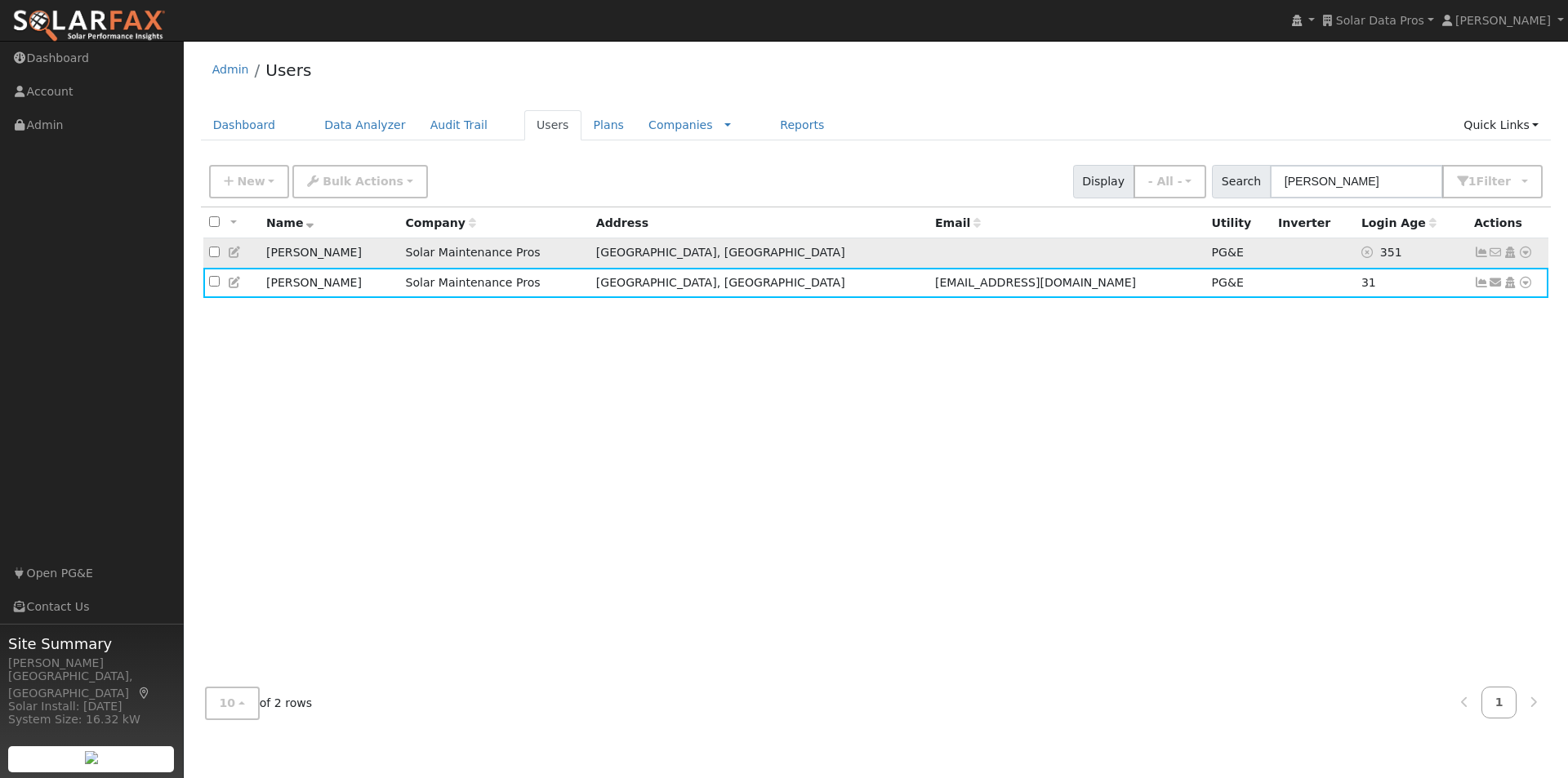
click at [1272, 250] on td at bounding box center [1314, 253] width 83 height 30
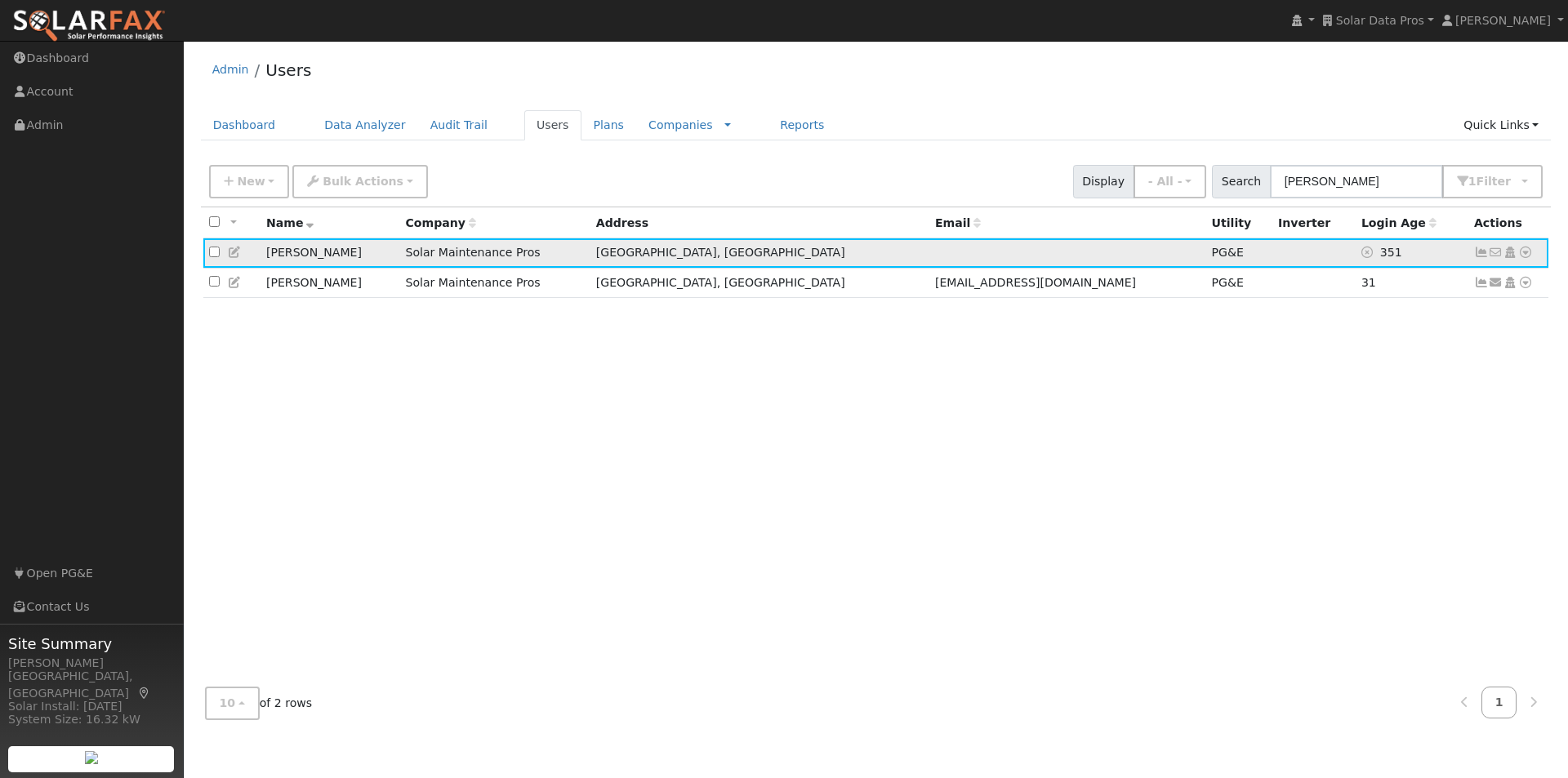
click at [1482, 257] on icon at bounding box center [1481, 252] width 15 height 11
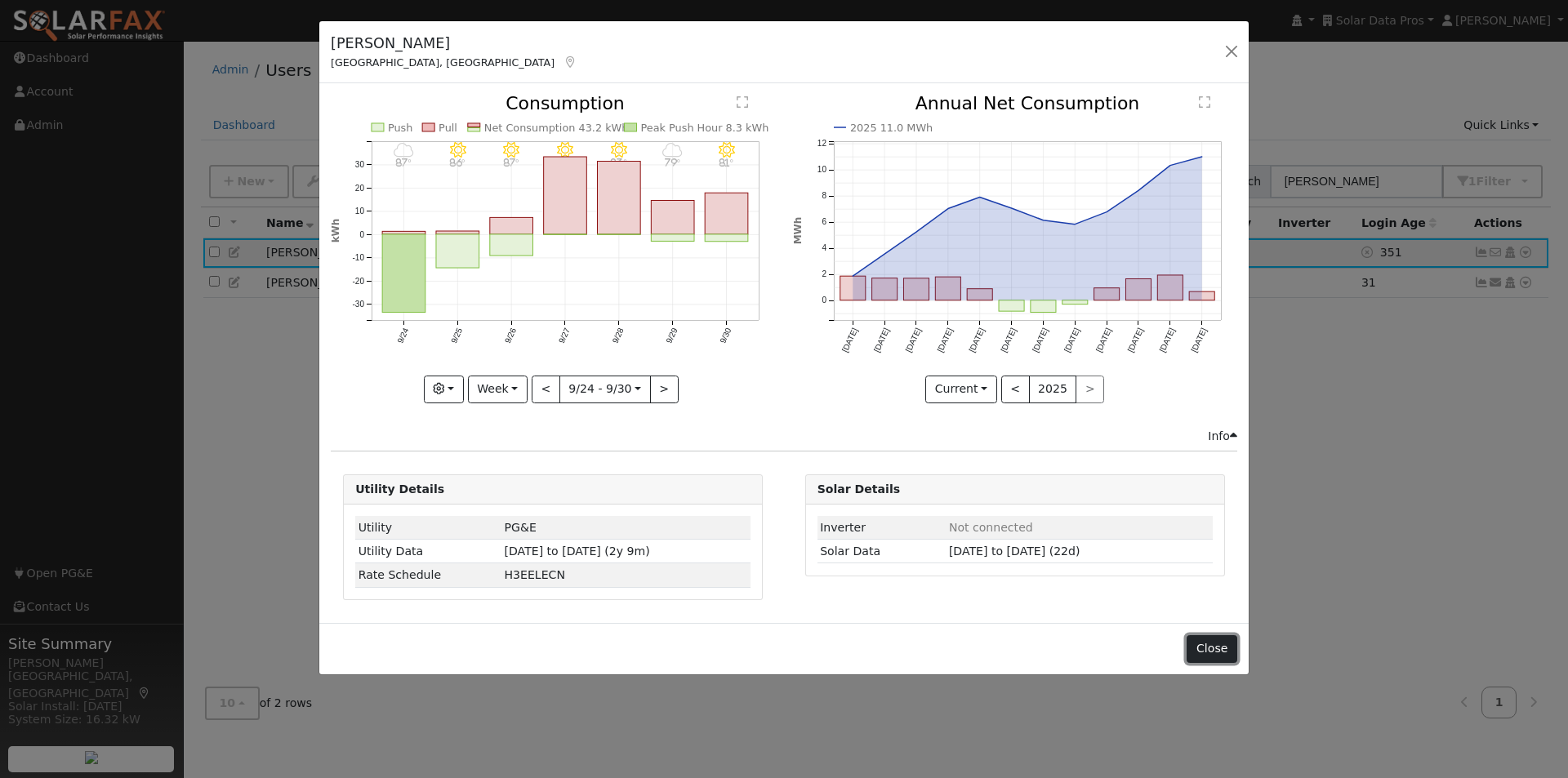
drag, startPoint x: 1218, startPoint y: 650, endPoint x: 1141, endPoint y: 561, distance: 117.7
click at [1218, 643] on button "Close" at bounding box center [1211, 650] width 50 height 28
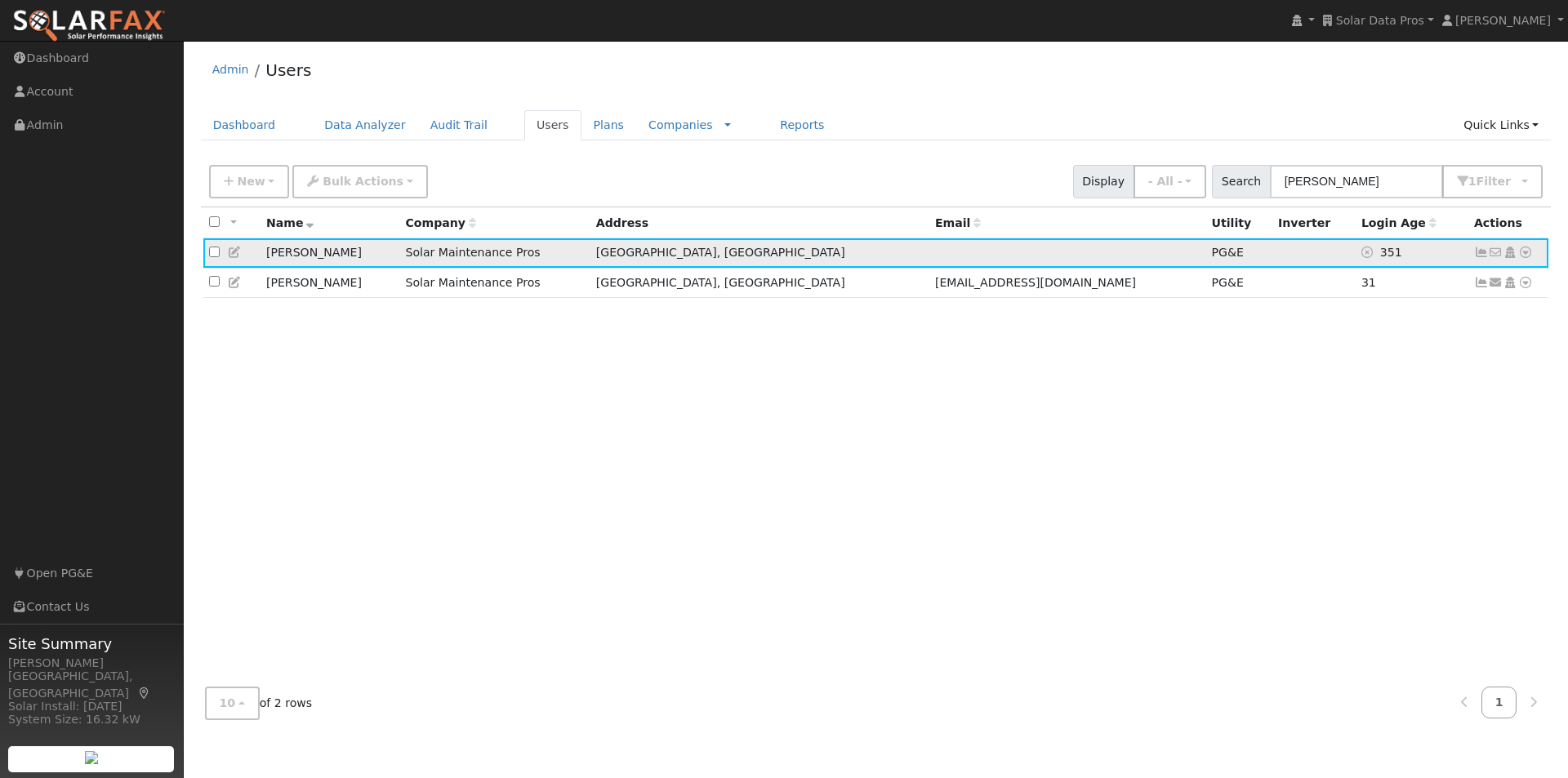
click at [233, 256] on icon at bounding box center [236, 252] width 15 height 11
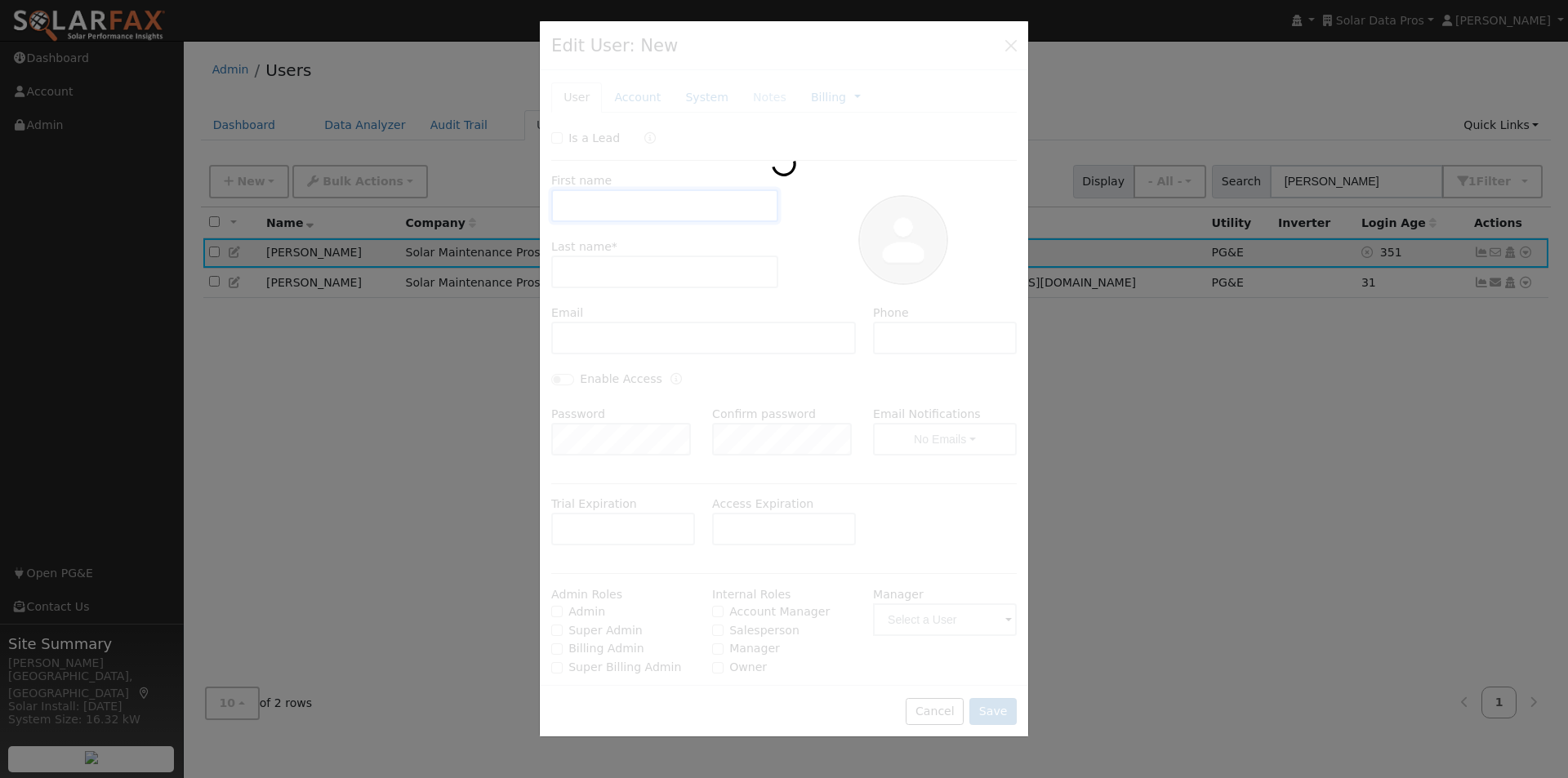
type input "Melinda"
type input "Ballard"
type input "5599943191"
checkbox input "false"
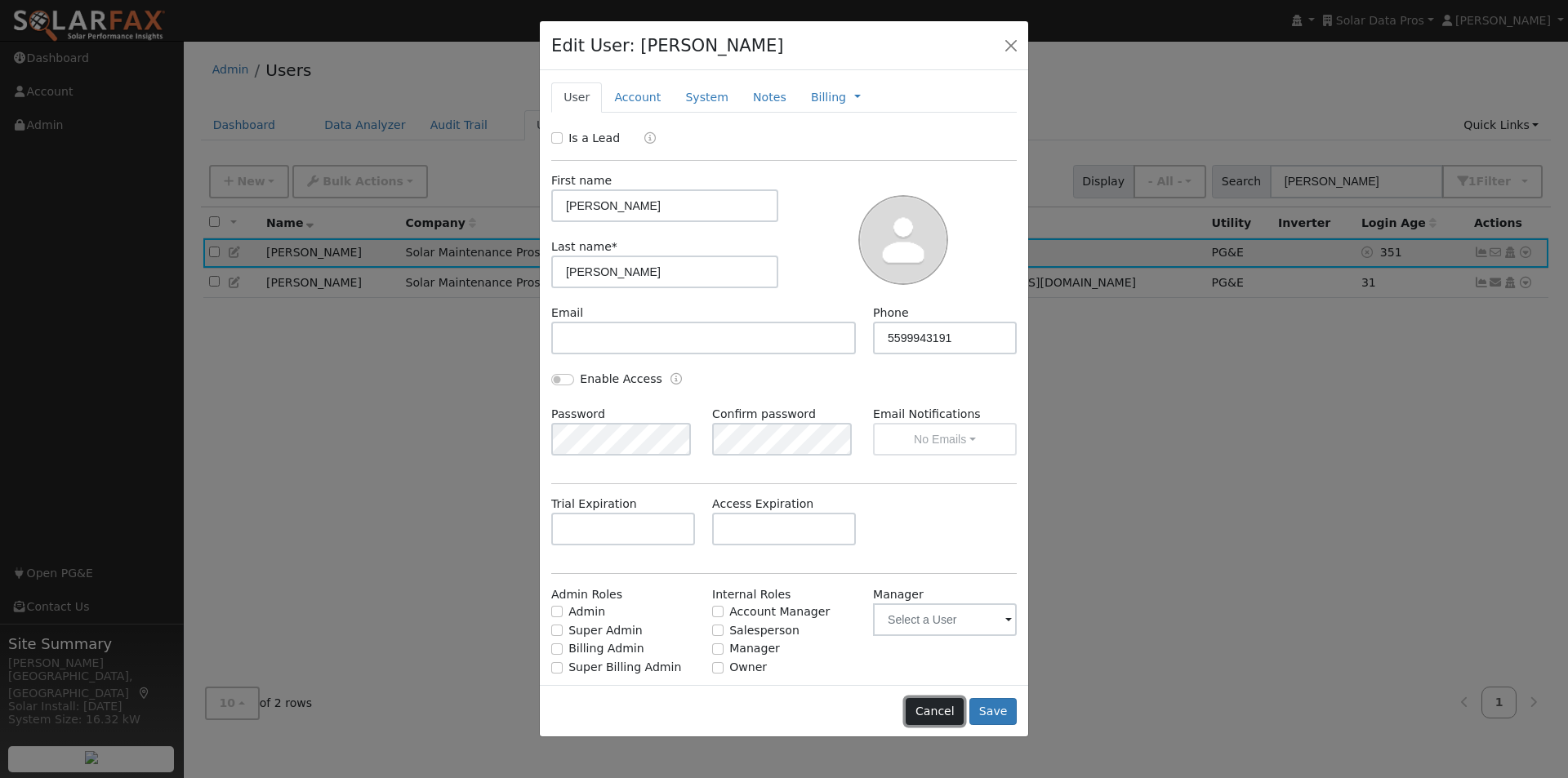
click at [934, 711] on button "Cancel" at bounding box center [934, 712] width 58 height 28
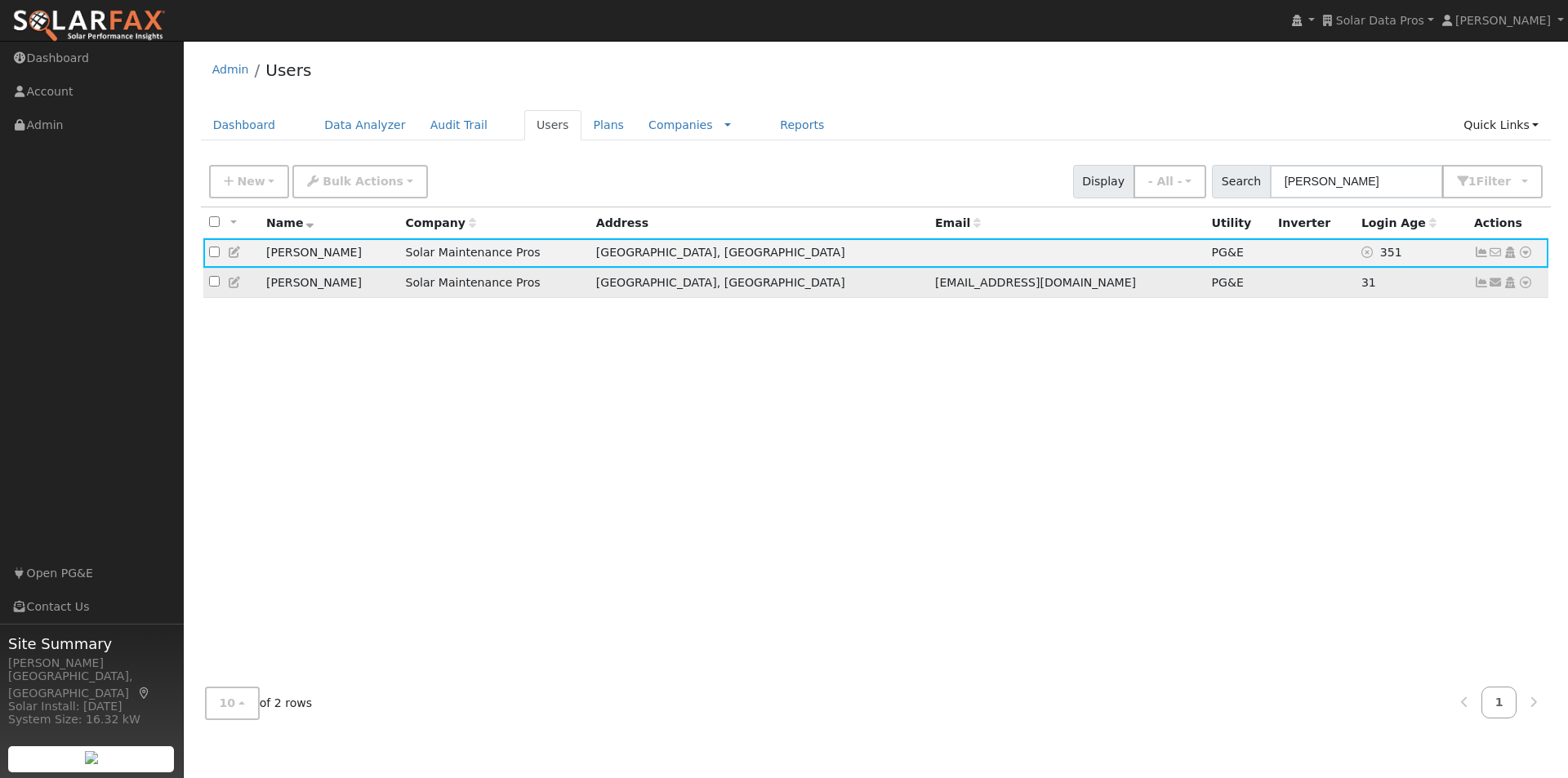
click at [234, 283] on icon at bounding box center [236, 283] width 15 height 11
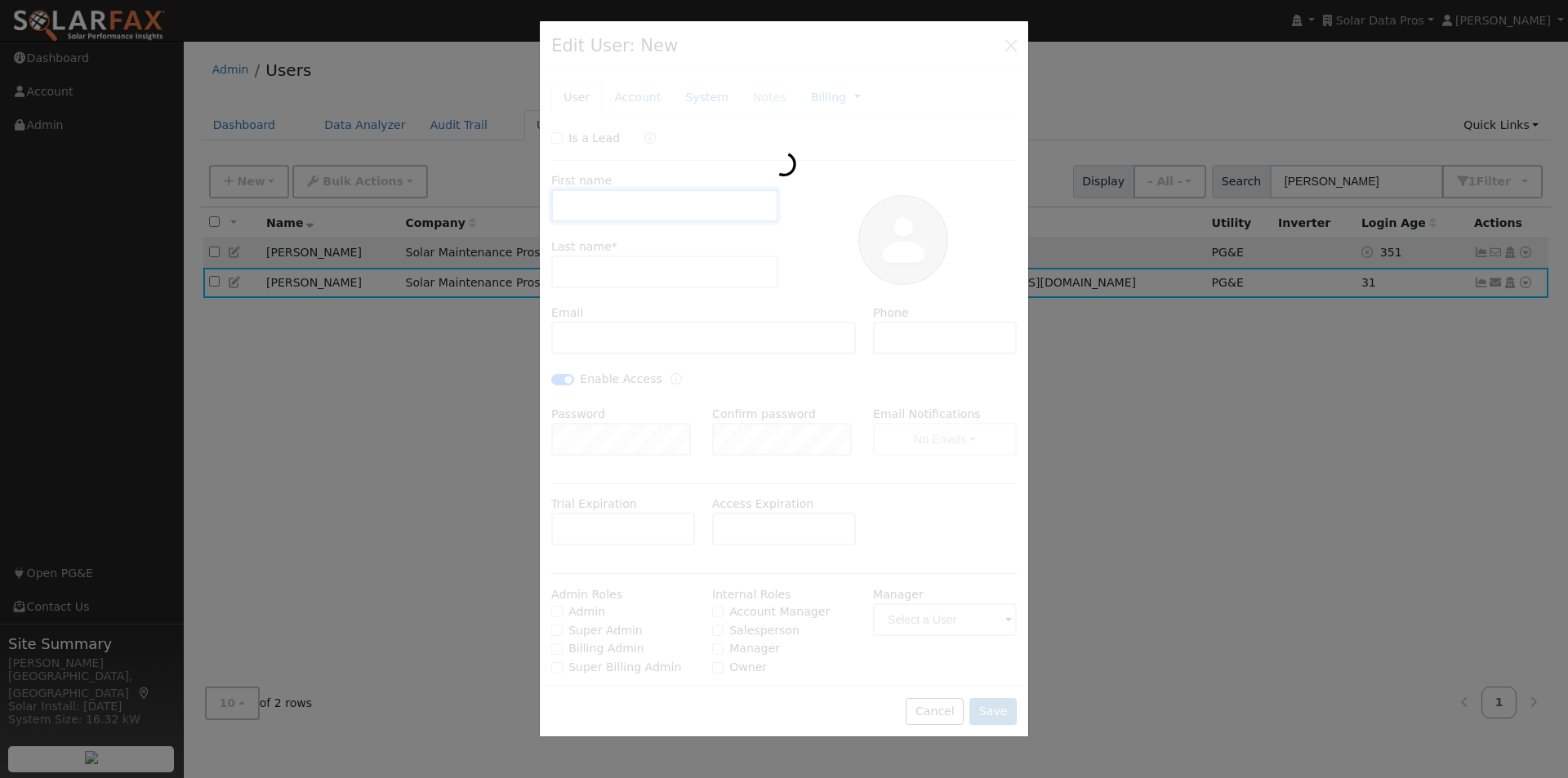
type input "Melinda"
type input "Ballard"
type input "sballard@kesd.org"
type input "5599943191"
checkbox input "true"
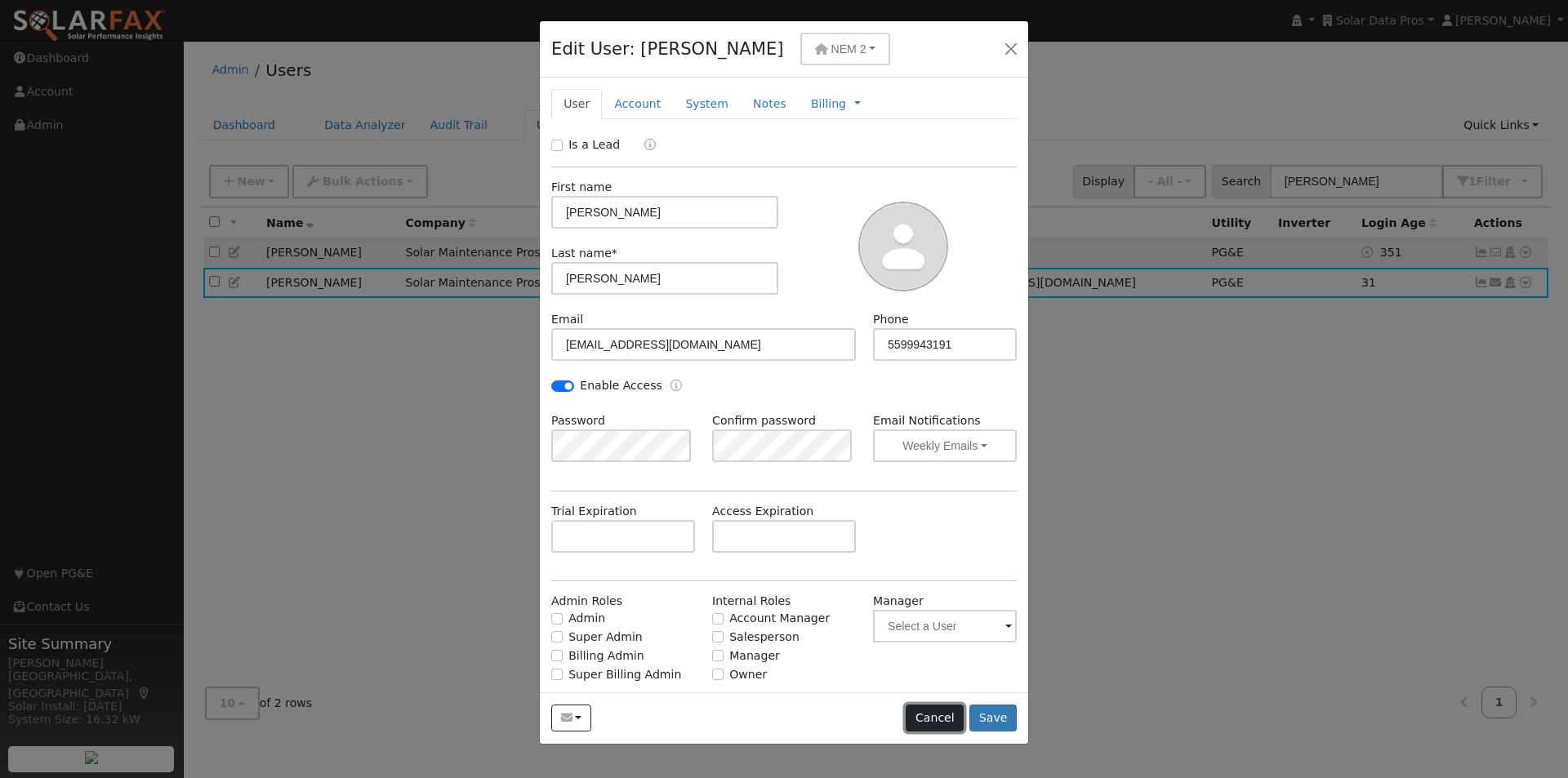
click at [946, 719] on button "Cancel" at bounding box center [934, 719] width 58 height 28
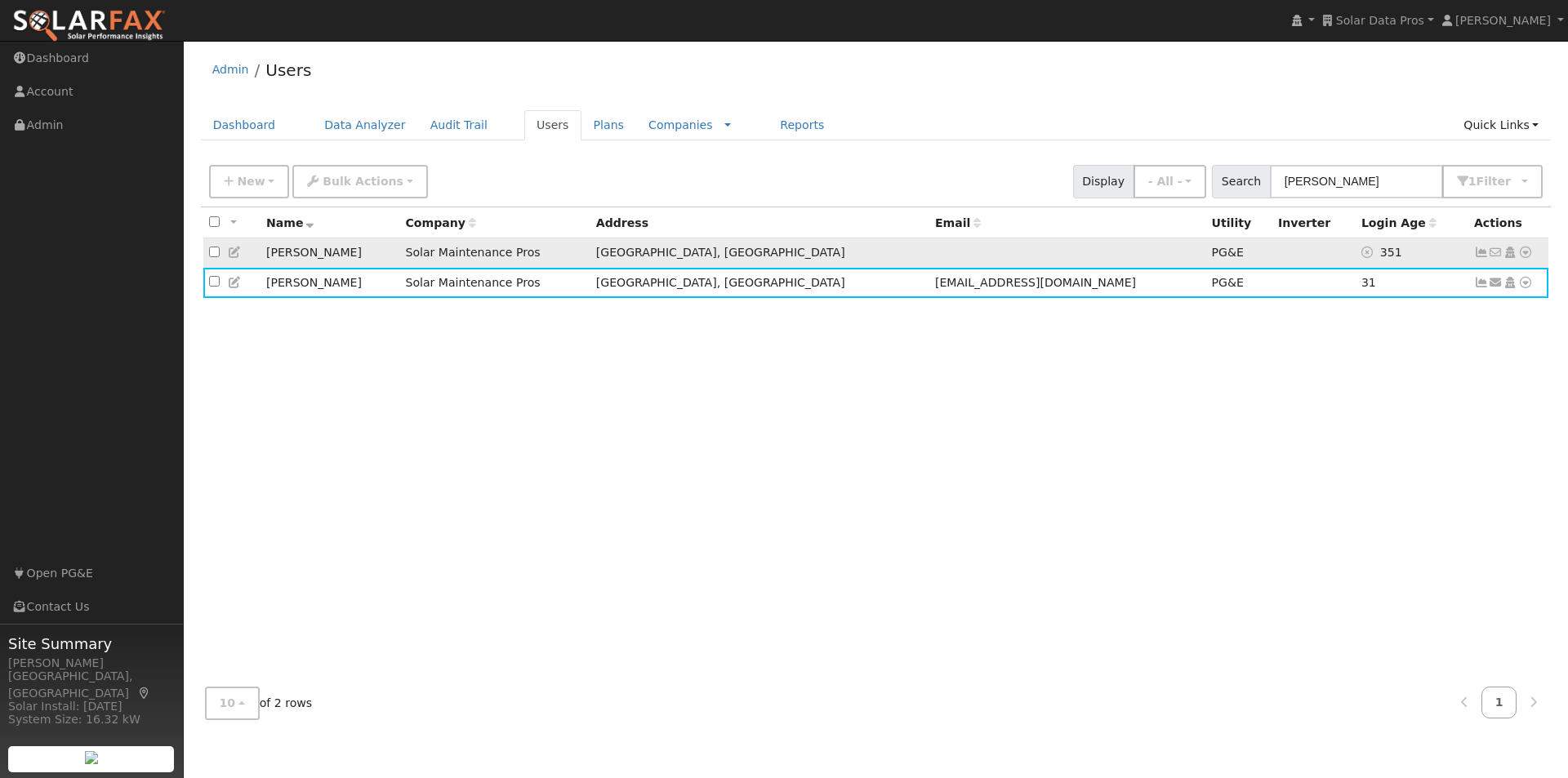
click at [1481, 257] on icon at bounding box center [1481, 252] width 15 height 11
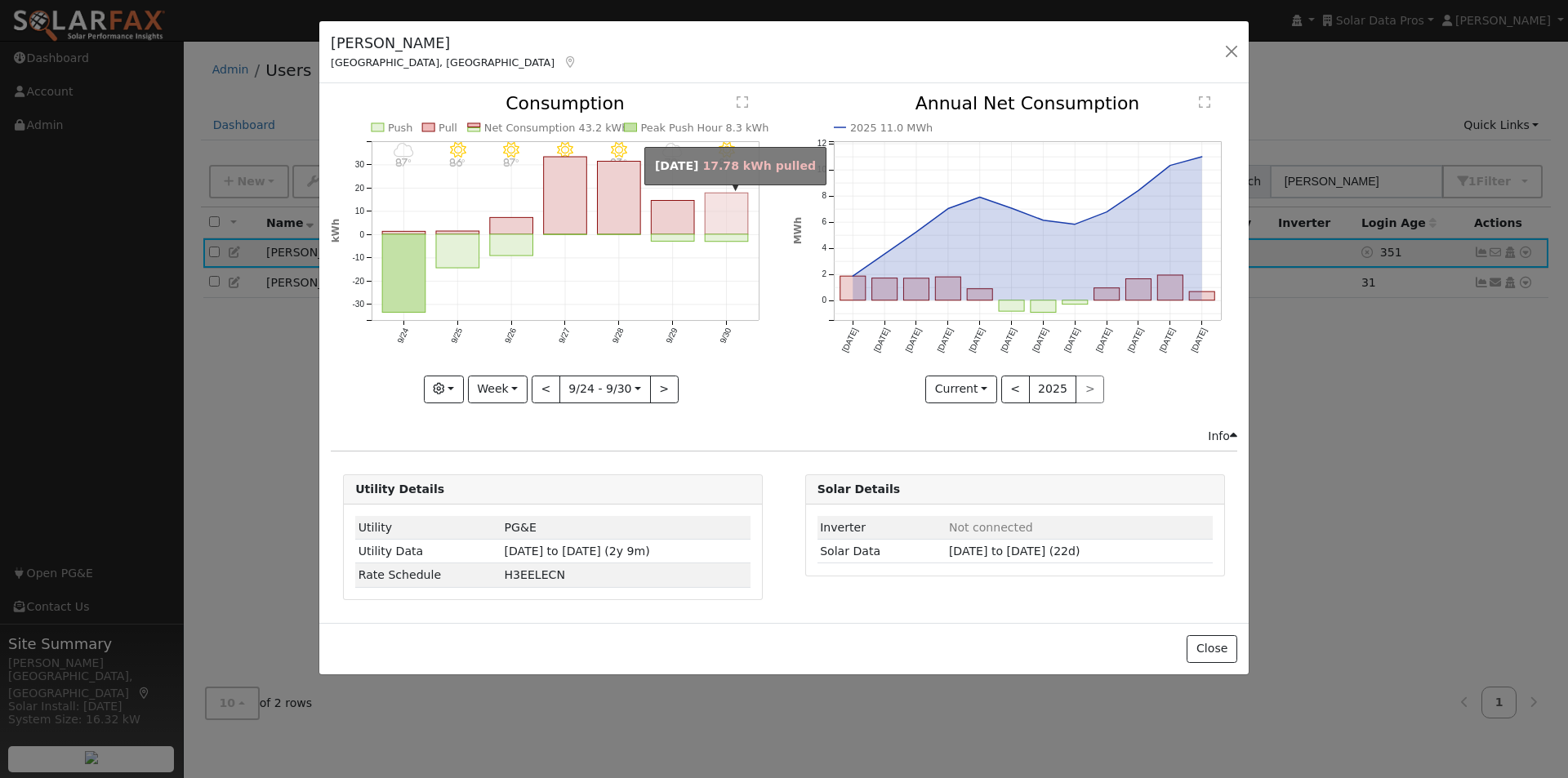
click at [731, 213] on rect "onclick=""" at bounding box center [727, 213] width 43 height 42
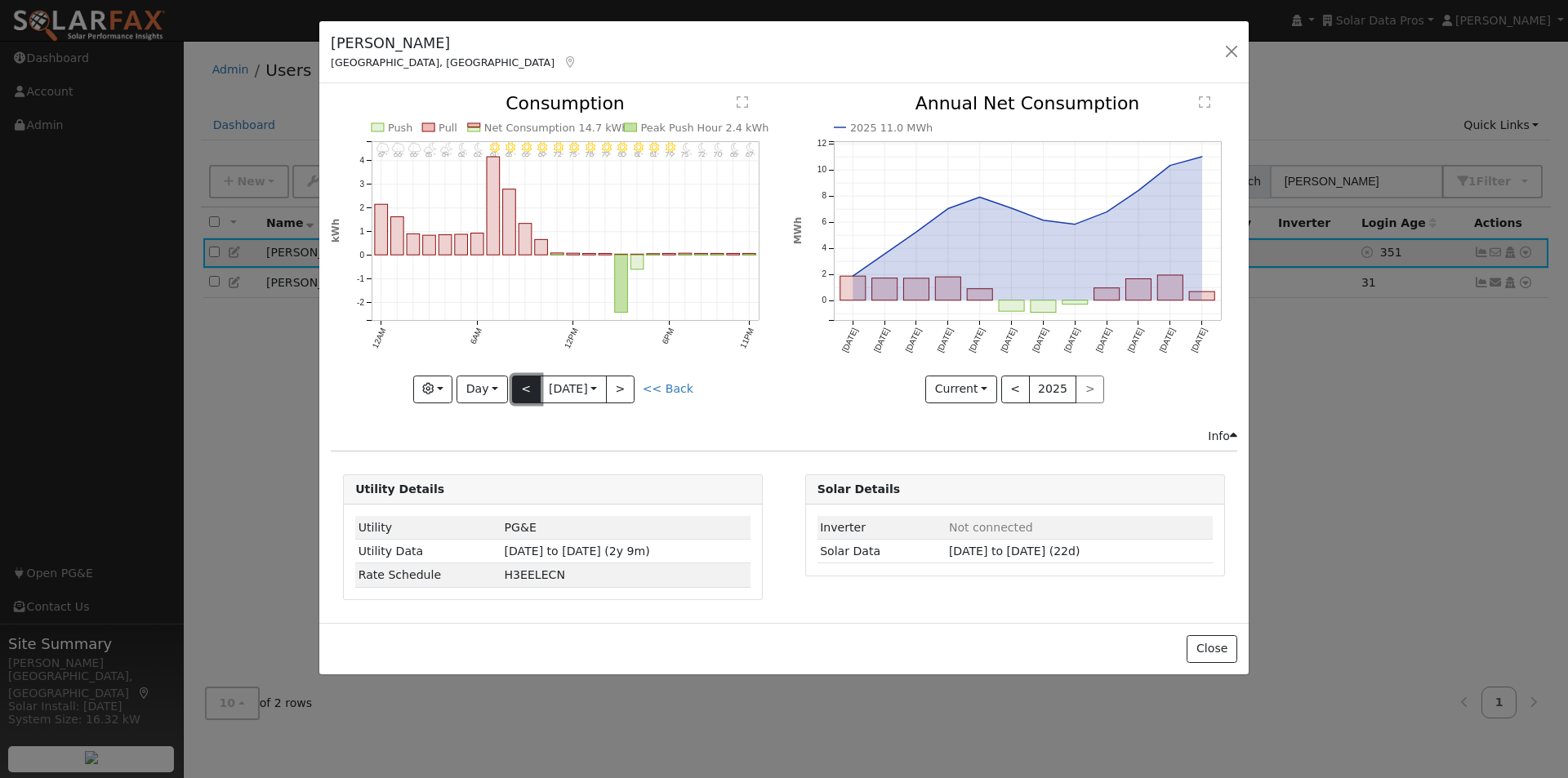
click at [518, 390] on button "<" at bounding box center [526, 390] width 29 height 28
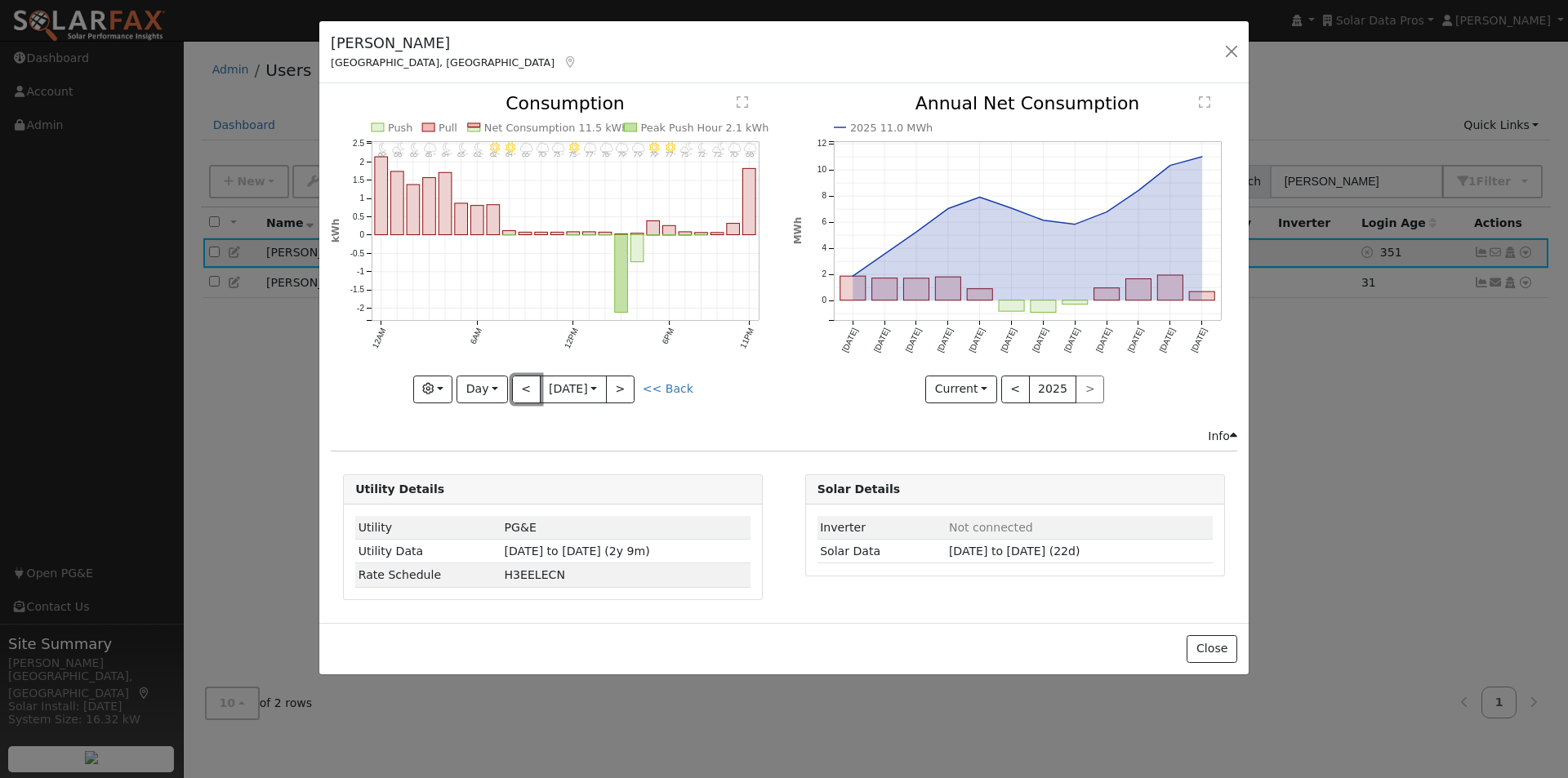
click at [522, 386] on button "<" at bounding box center [526, 390] width 29 height 28
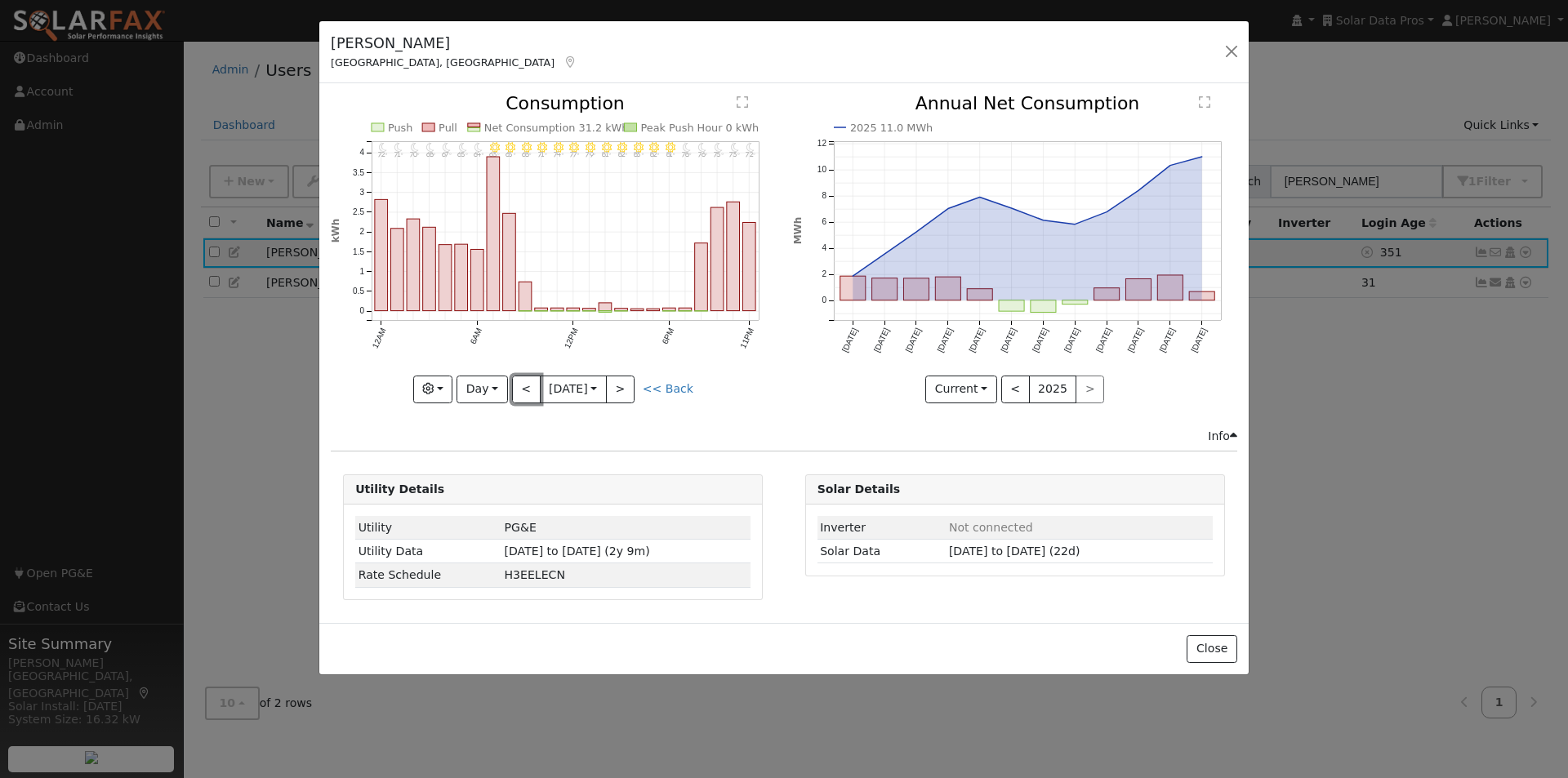
click at [523, 385] on button "<" at bounding box center [526, 390] width 29 height 28
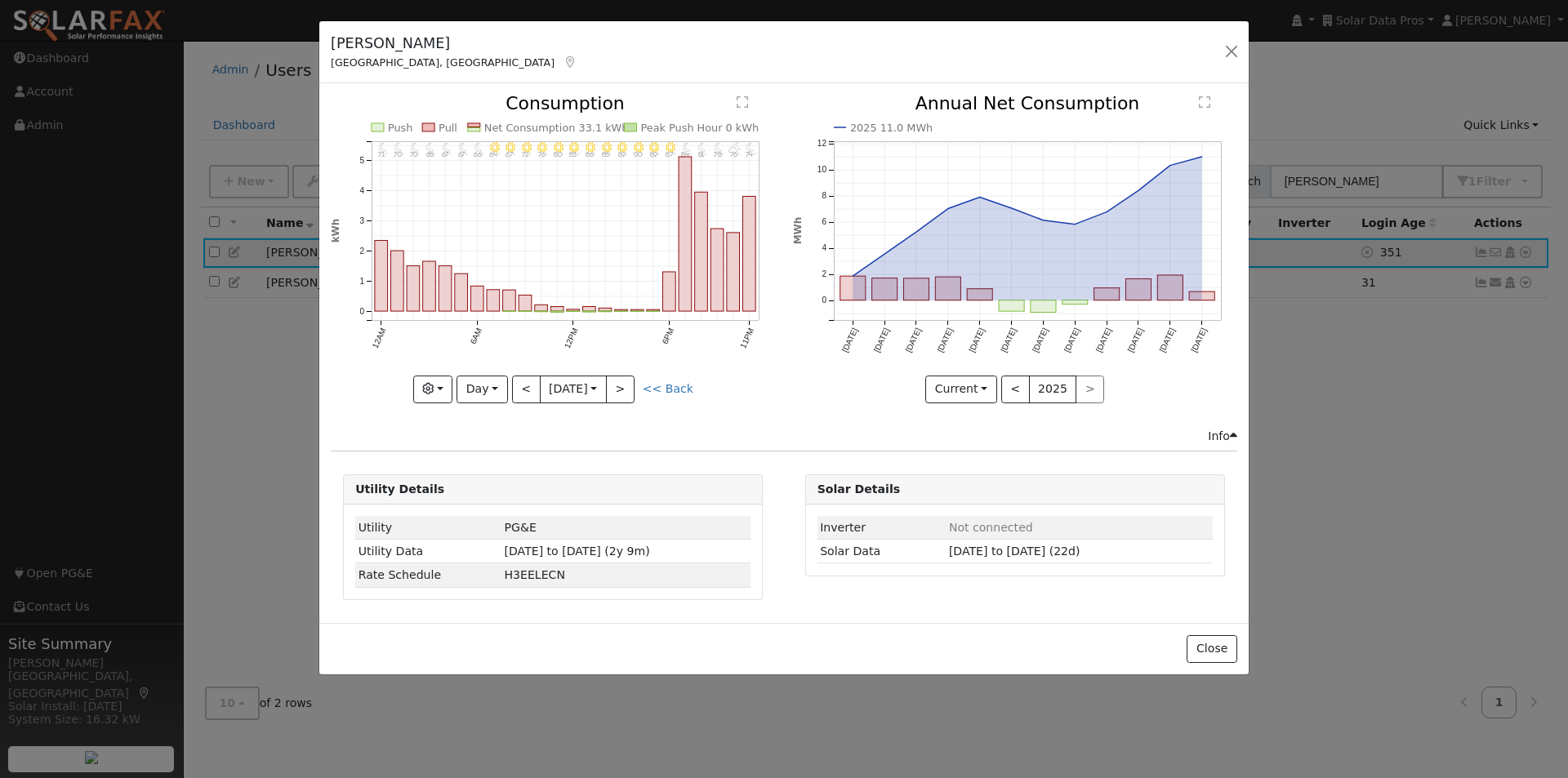
click at [523, 385] on div "11PM - MostlyClear 74° 10PM - PartlyCloudy 76° 9PM - MostlyClear 78° 8PM - Most…" at bounding box center [553, 249] width 444 height 308
click at [673, 388] on link "<< Back" at bounding box center [668, 389] width 51 height 13
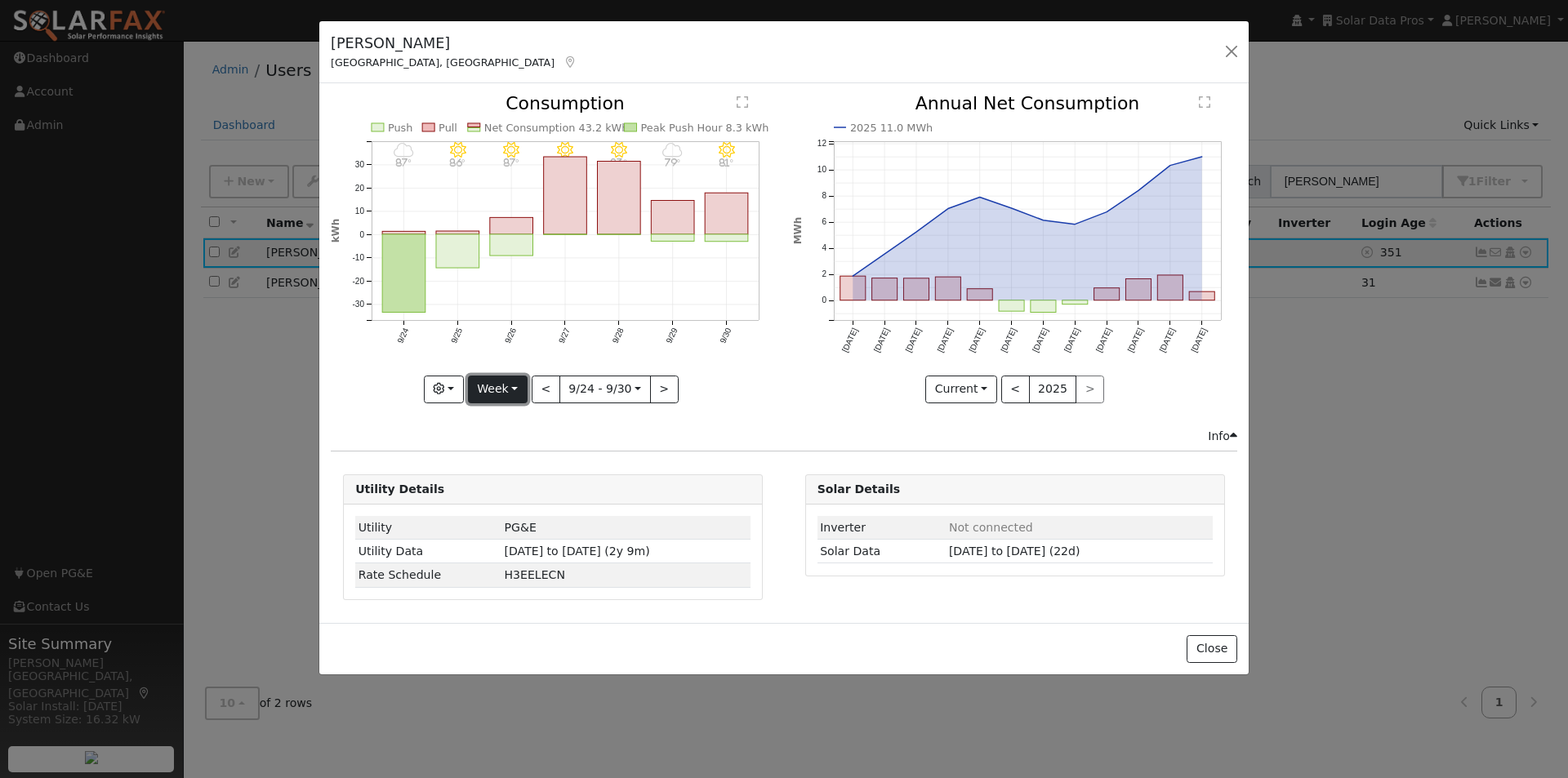
click at [504, 394] on button "Week" at bounding box center [497, 390] width 60 height 28
click at [503, 463] on link "Month" at bounding box center [525, 468] width 114 height 23
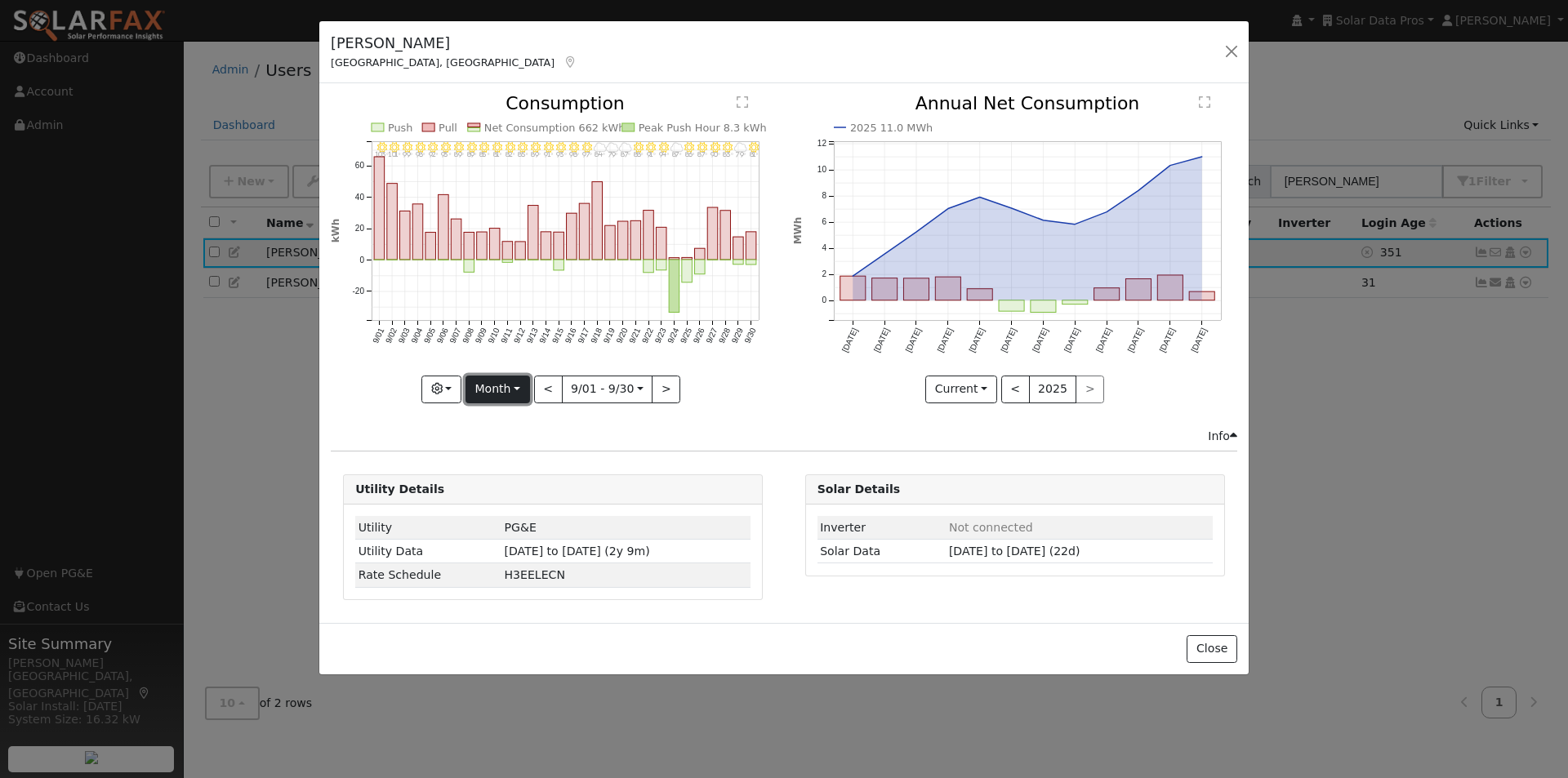
drag, startPoint x: 509, startPoint y: 393, endPoint x: 501, endPoint y: 449, distance: 56.6
click at [509, 395] on button "Month" at bounding box center [498, 390] width 65 height 28
click at [493, 497] on link "Year" at bounding box center [523, 492] width 114 height 23
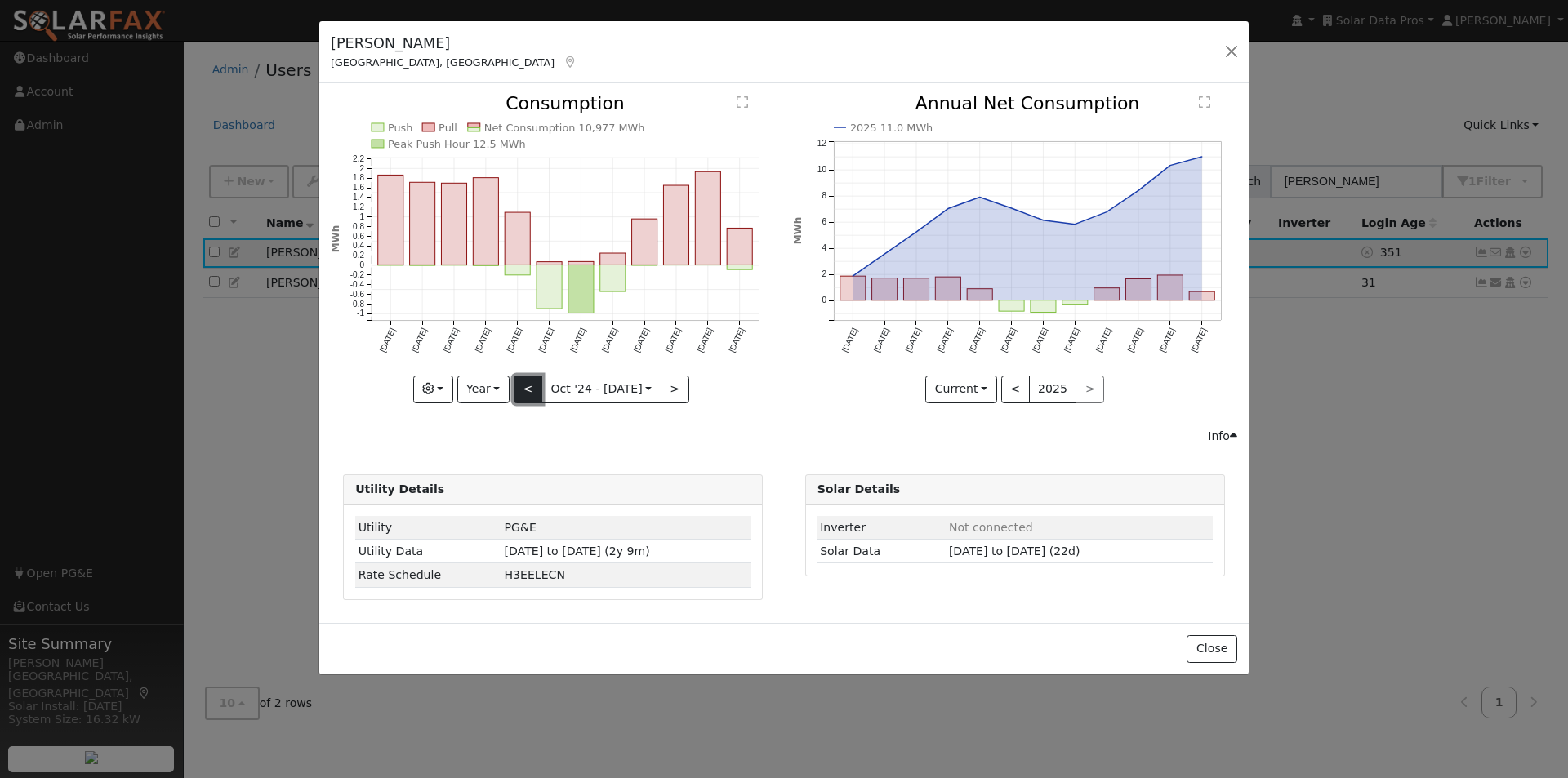
click at [525, 391] on button "<" at bounding box center [528, 390] width 29 height 28
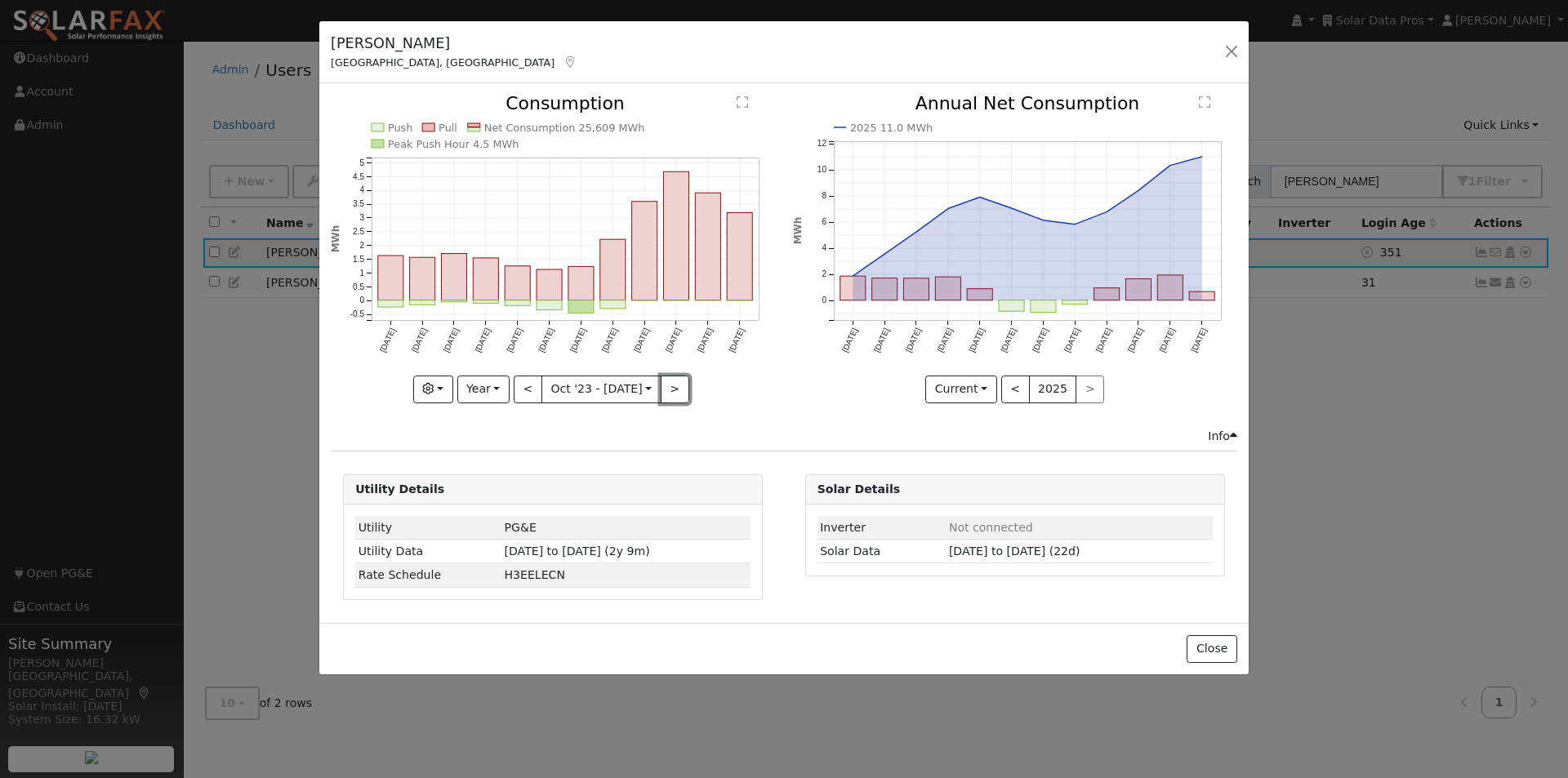
click at [670, 387] on button ">" at bounding box center [675, 390] width 29 height 28
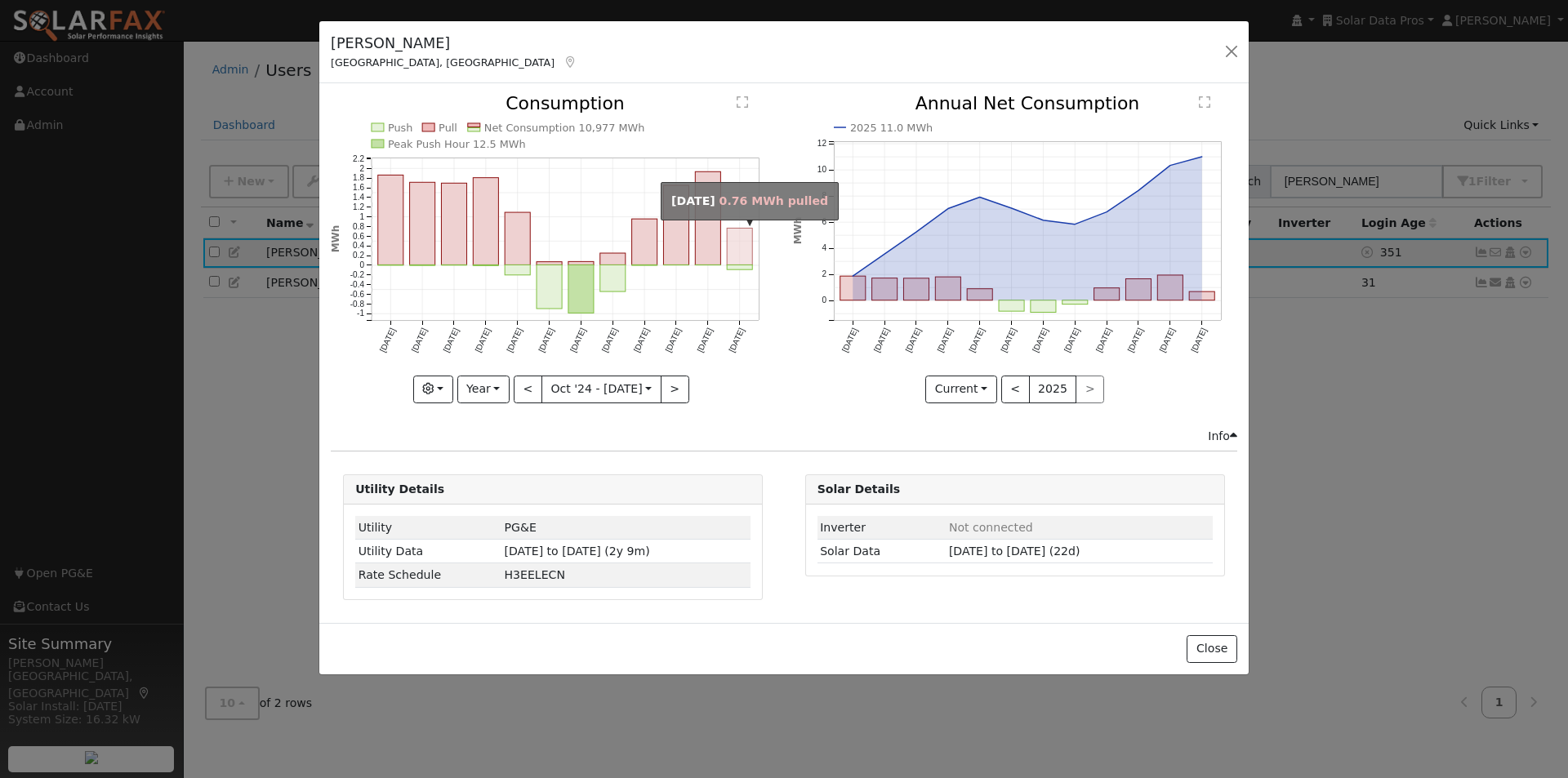
click at [742, 247] on rect "onclick=""" at bounding box center [740, 247] width 25 height 37
type input "2025-09-01"
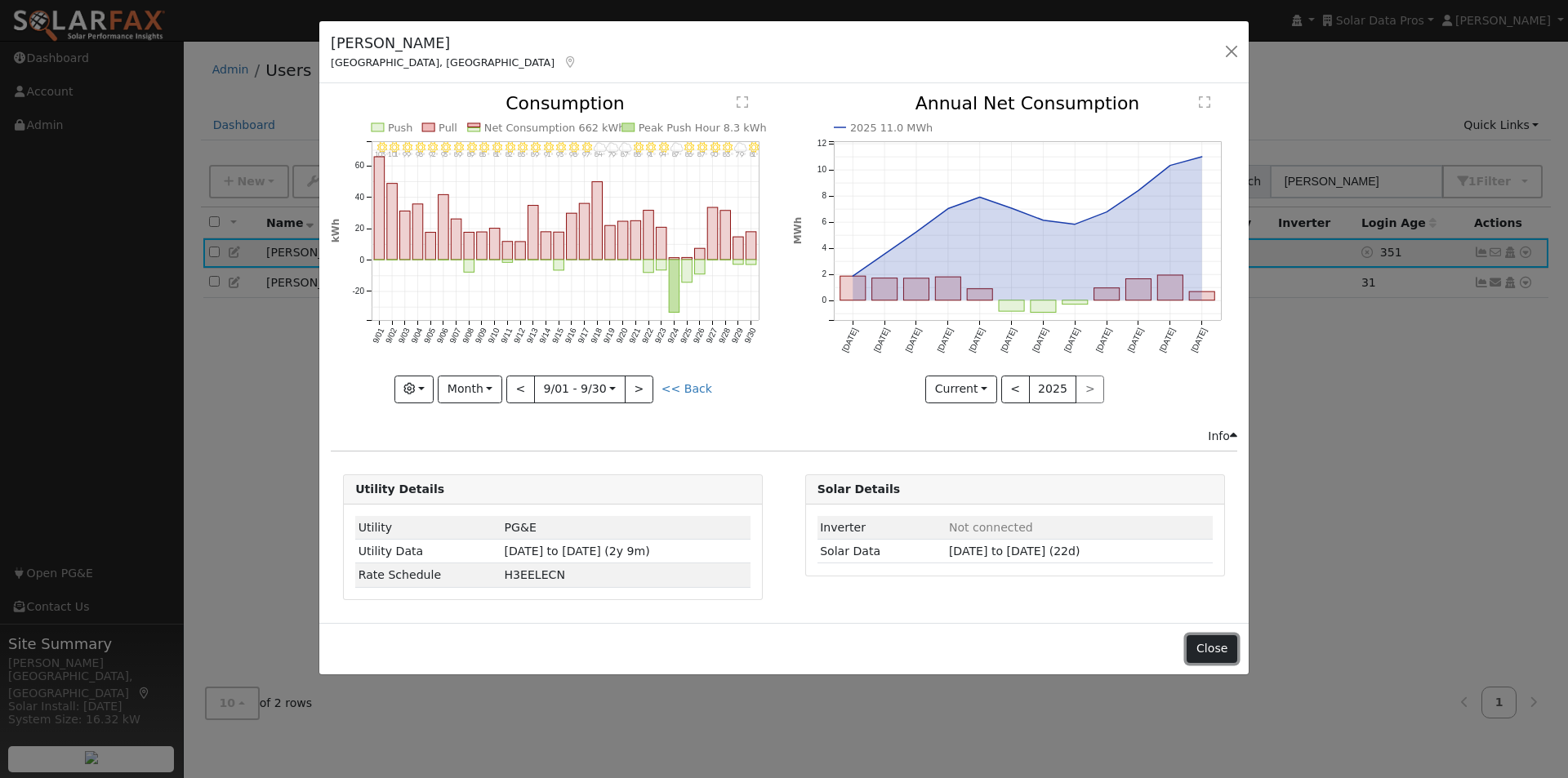
drag, startPoint x: 1215, startPoint y: 649, endPoint x: 1348, endPoint y: 469, distance: 223.8
click at [1216, 649] on button "Close" at bounding box center [1211, 650] width 50 height 28
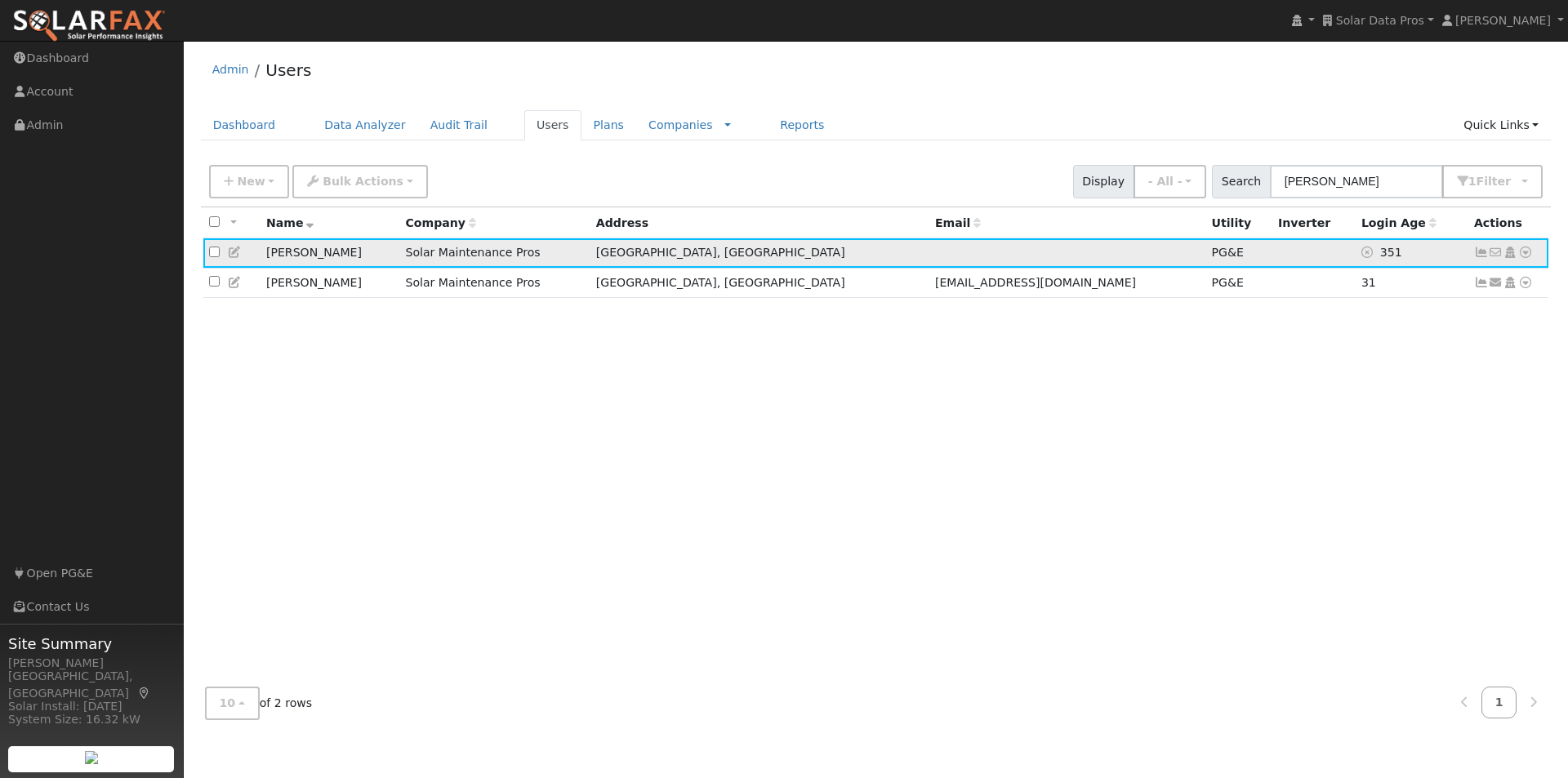
click at [1481, 253] on icon at bounding box center [1481, 252] width 15 height 11
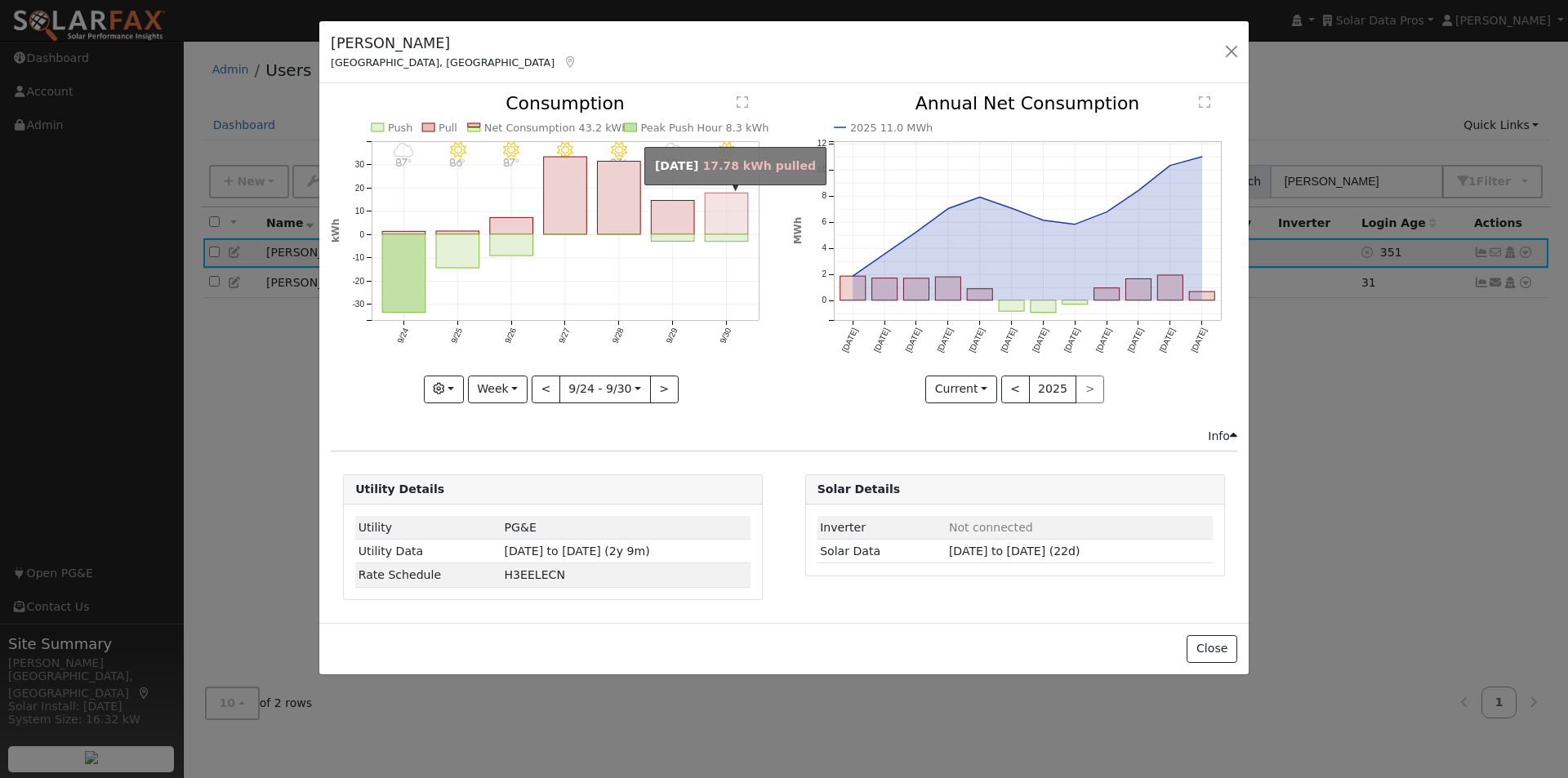
click at [728, 215] on rect "onclick=""" at bounding box center [727, 213] width 43 height 42
type input "2025-09-30"
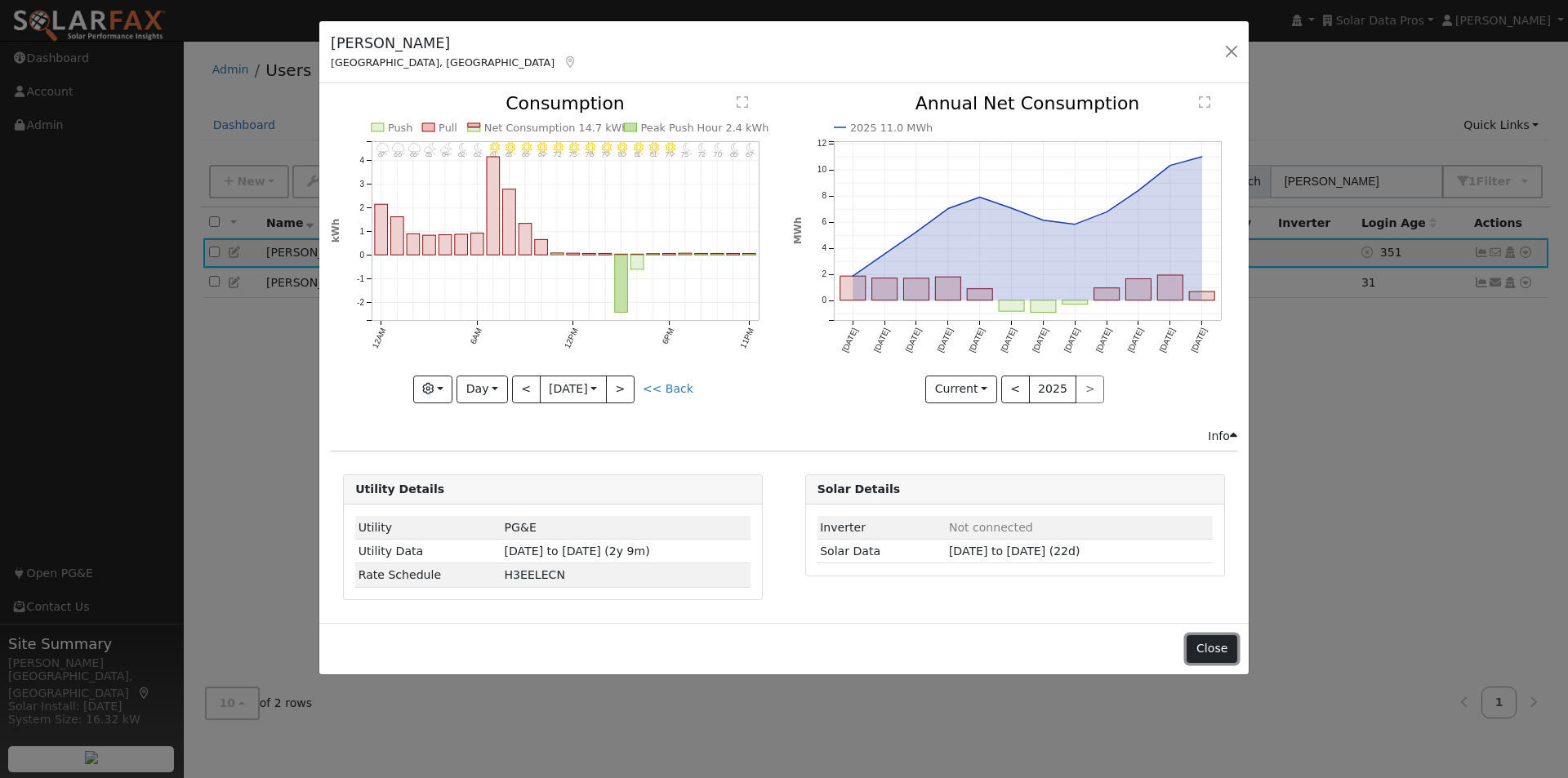
click at [1207, 648] on button "Close" at bounding box center [1211, 650] width 50 height 28
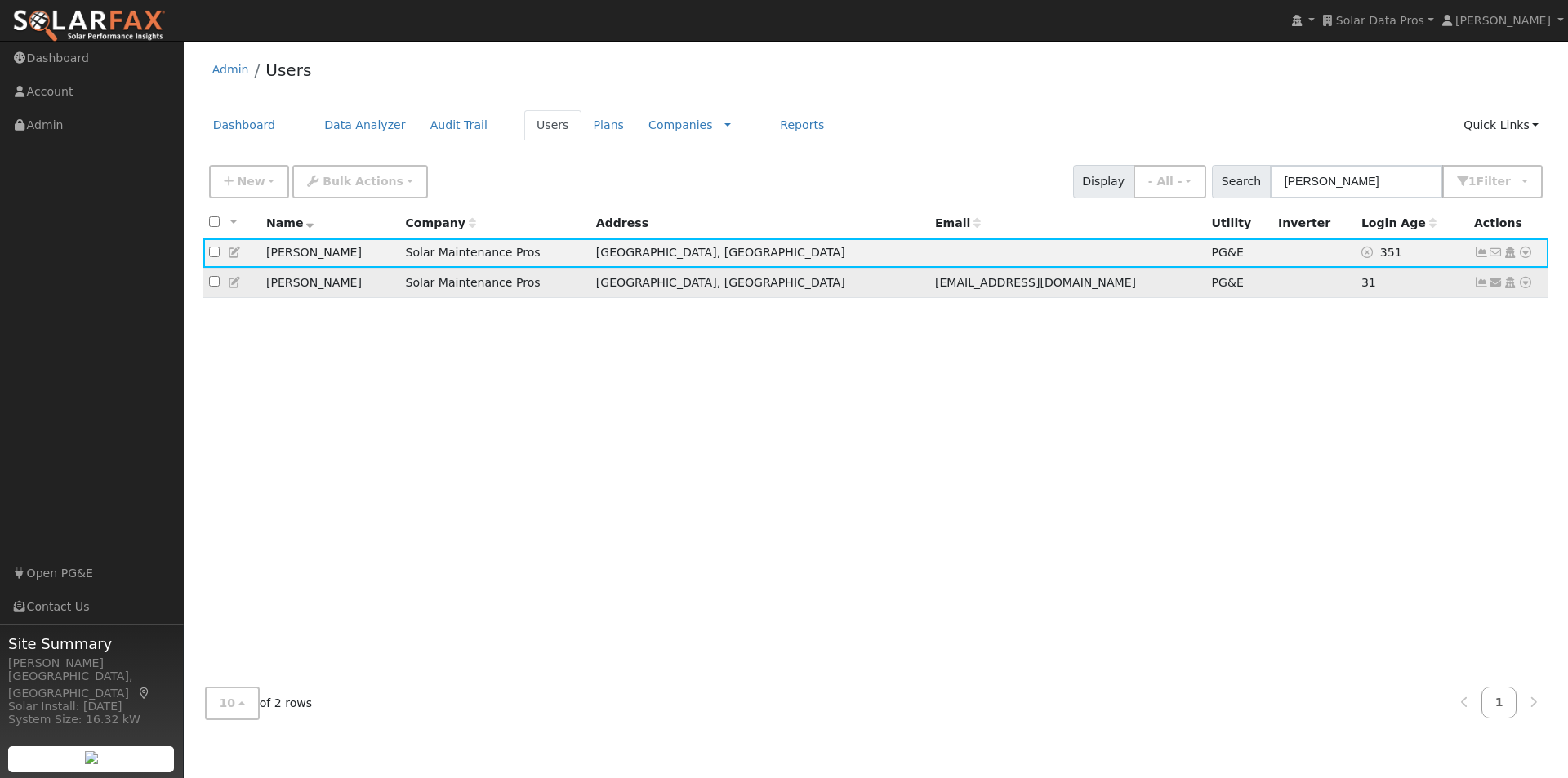
click at [1481, 285] on icon at bounding box center [1481, 283] width 15 height 11
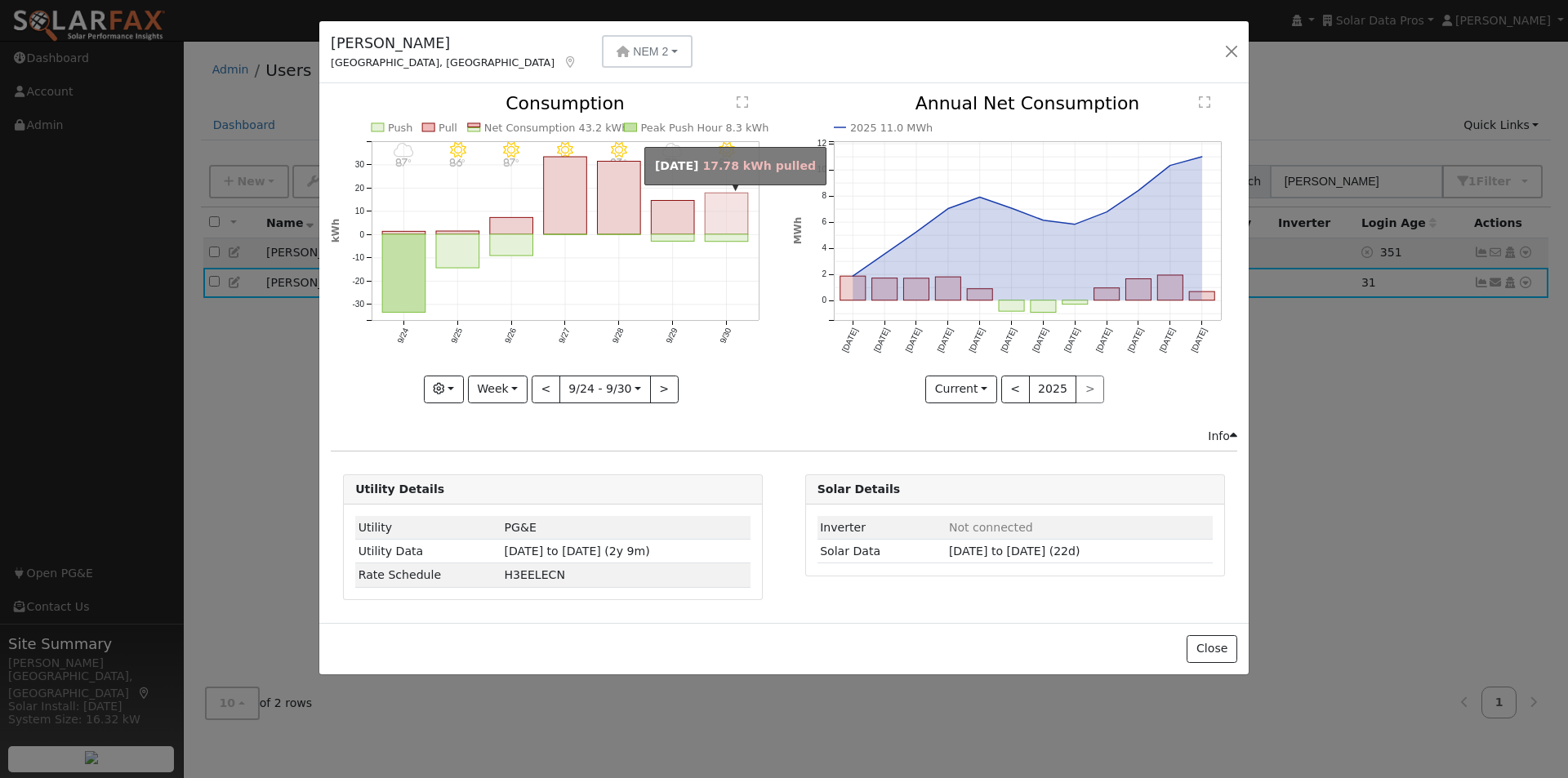
click at [738, 220] on rect "onclick=""" at bounding box center [727, 213] width 43 height 42
type input "2025-09-30"
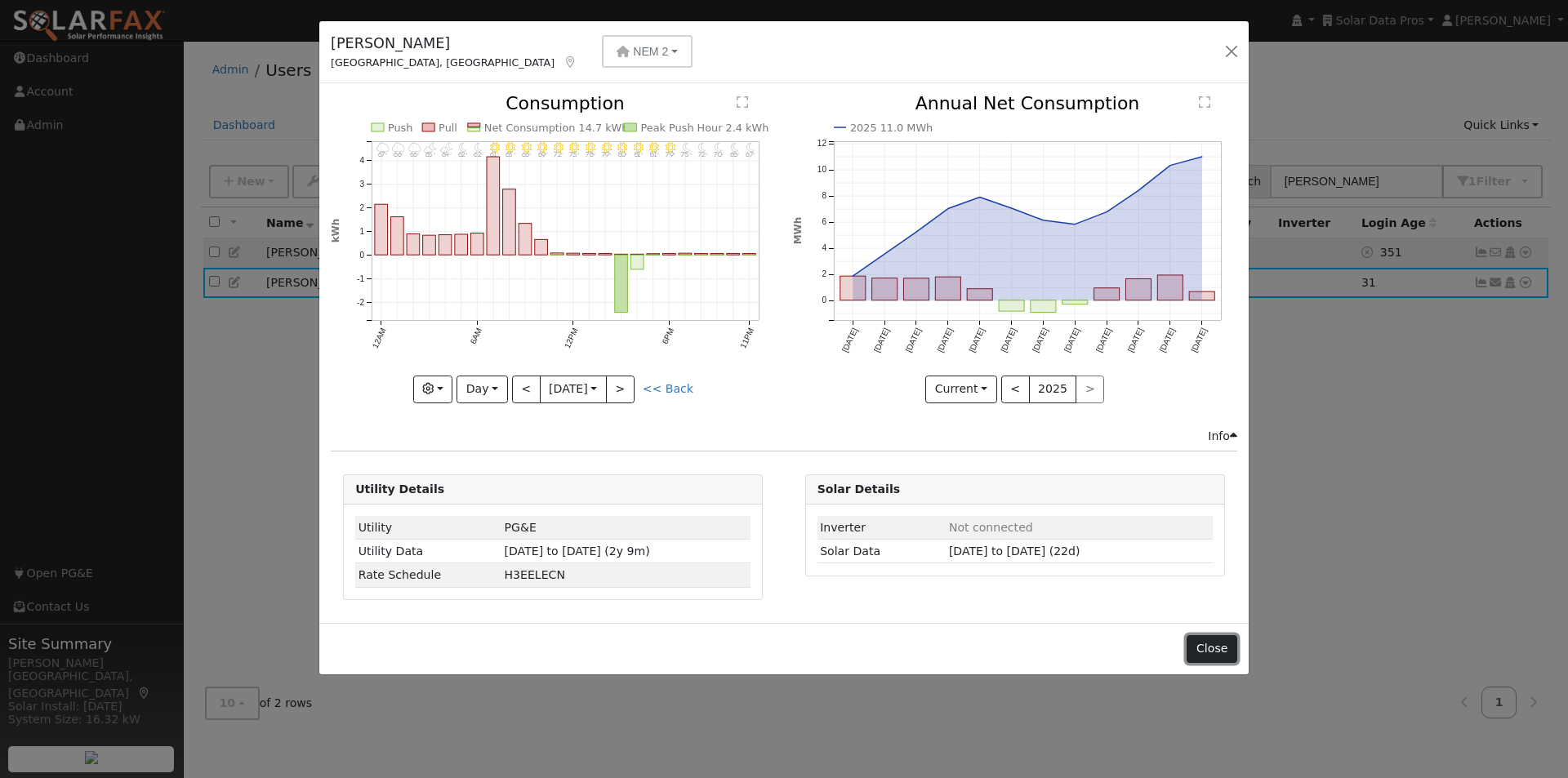
click at [1206, 650] on button "Close" at bounding box center [1211, 650] width 50 height 28
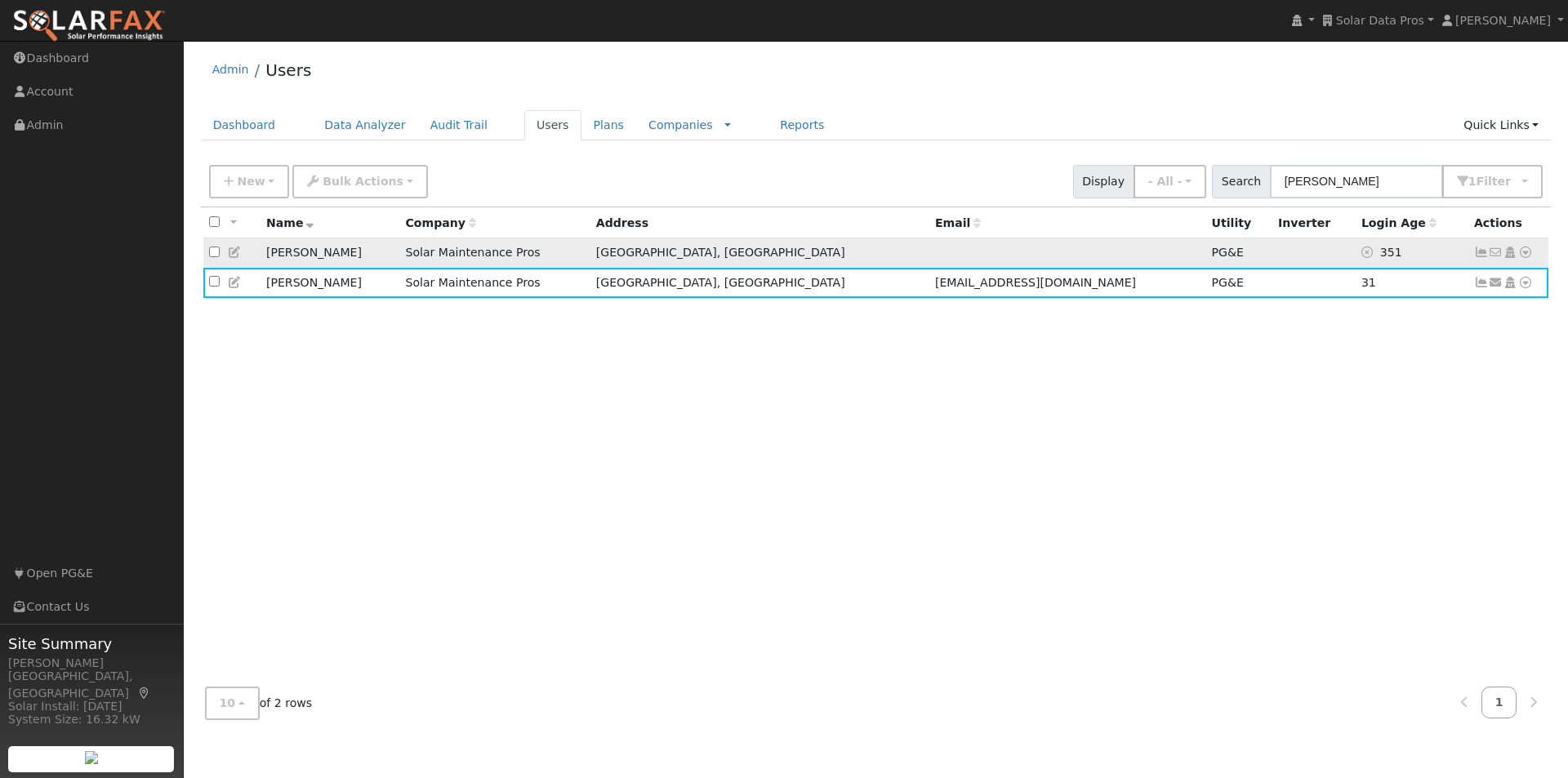
click at [1272, 255] on td at bounding box center [1314, 253] width 83 height 30
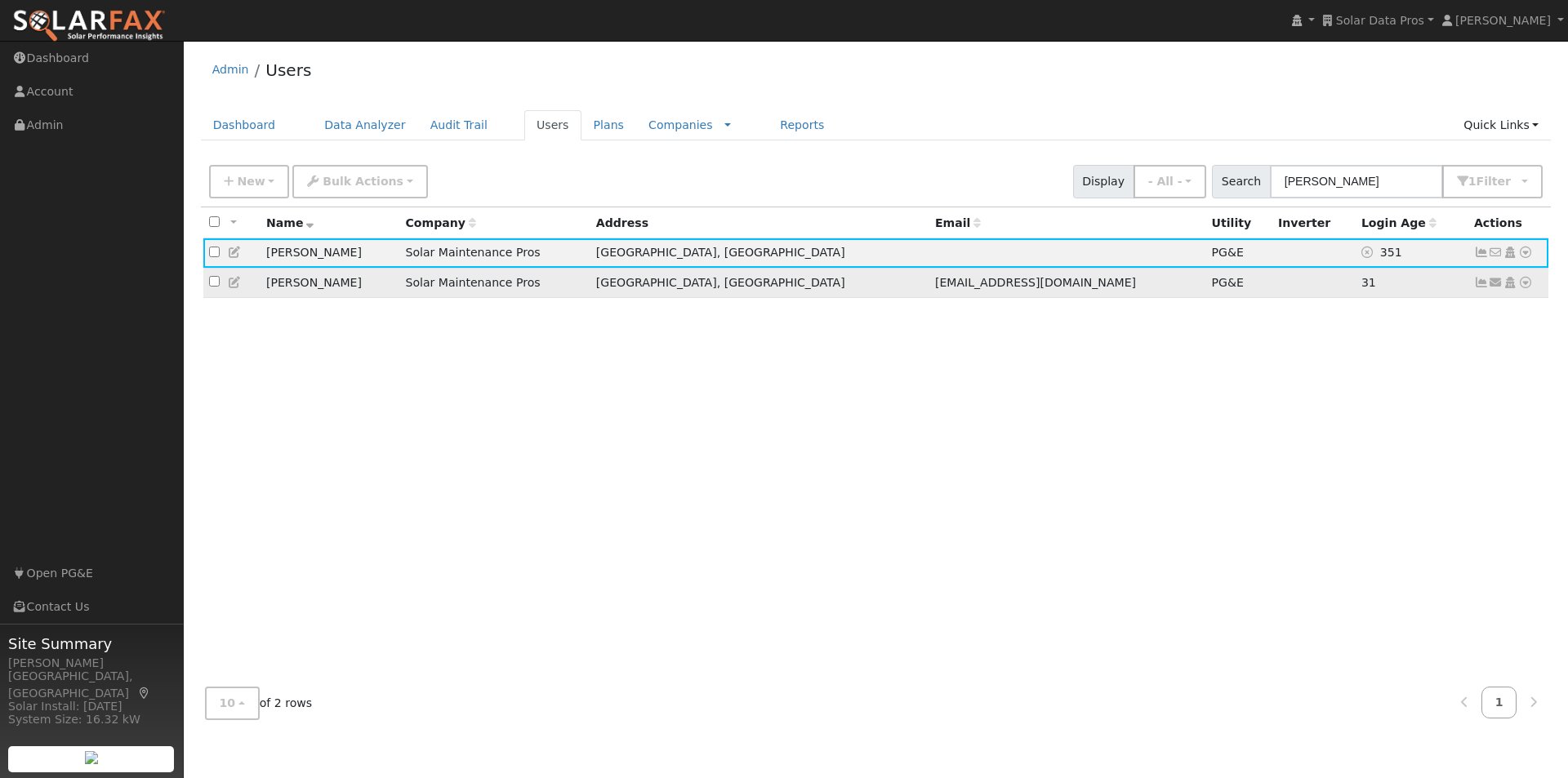
click at [1272, 289] on td at bounding box center [1314, 283] width 83 height 30
